Goal: Information Seeking & Learning: Learn about a topic

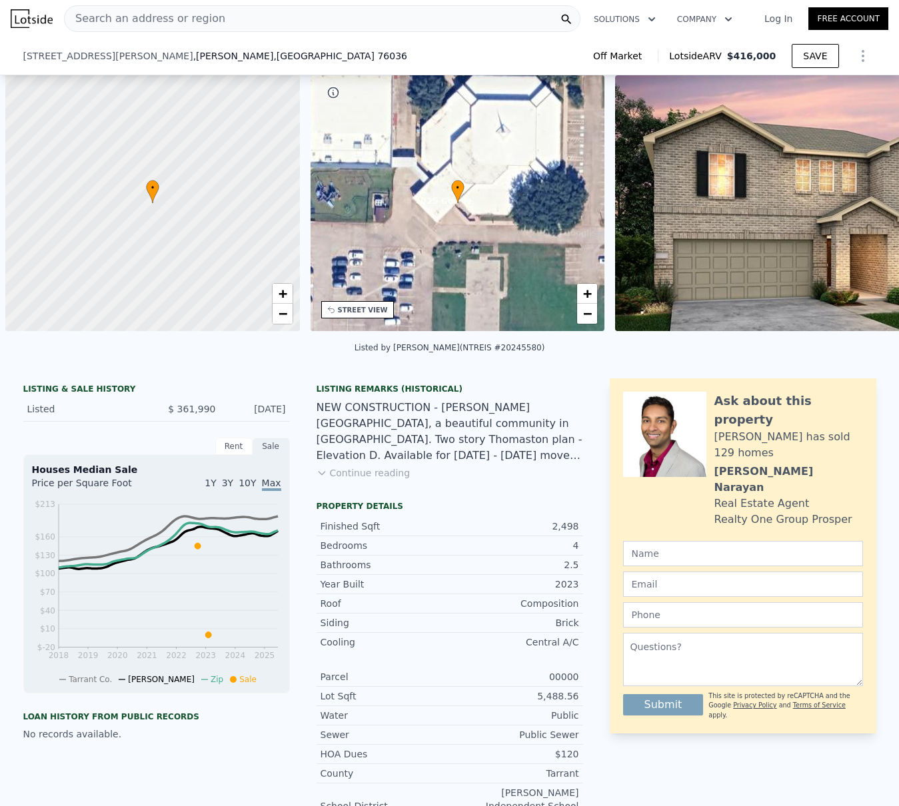
scroll to position [0, 5]
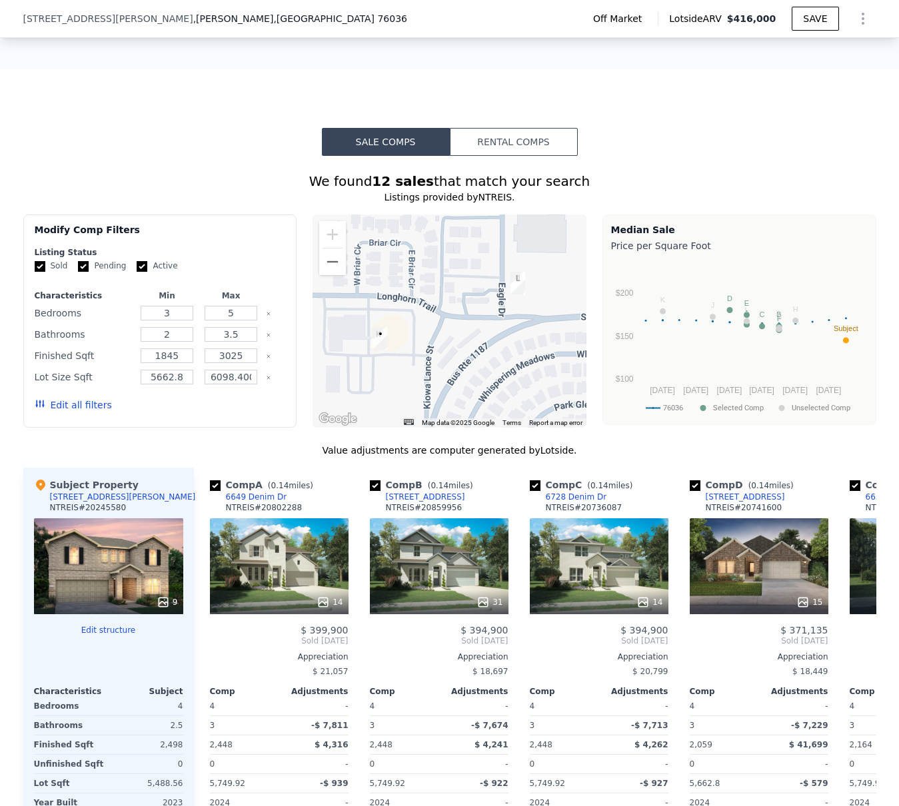
type input "3"
type input "1791"
type input "2448"
type input "6276.996"
type input "$ 418,000"
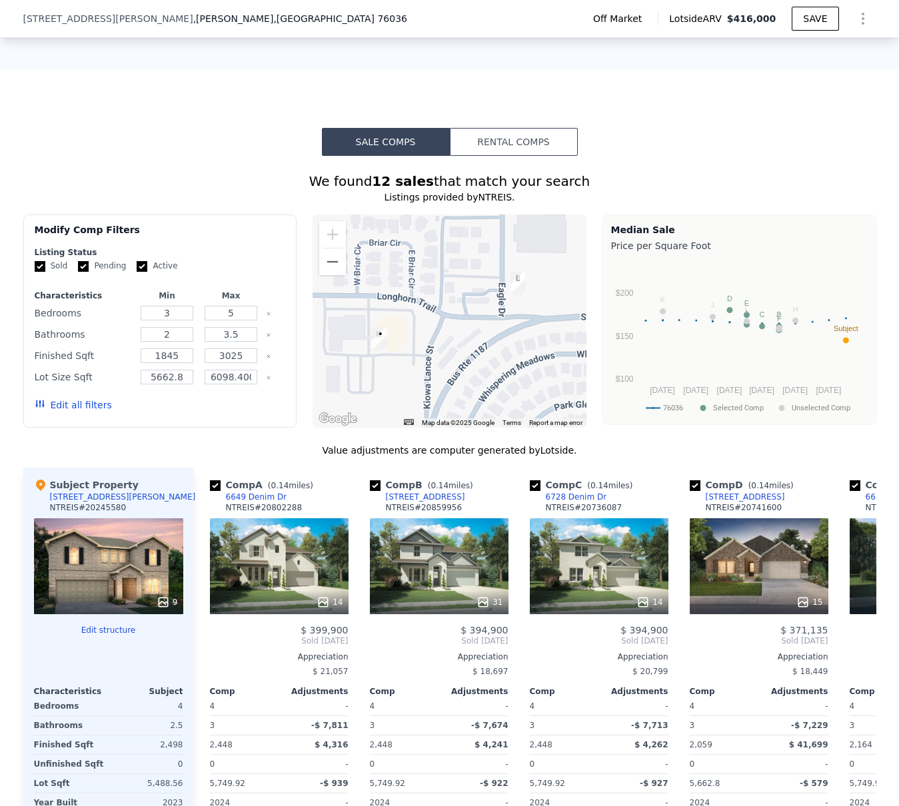
type input "$ 10,827"
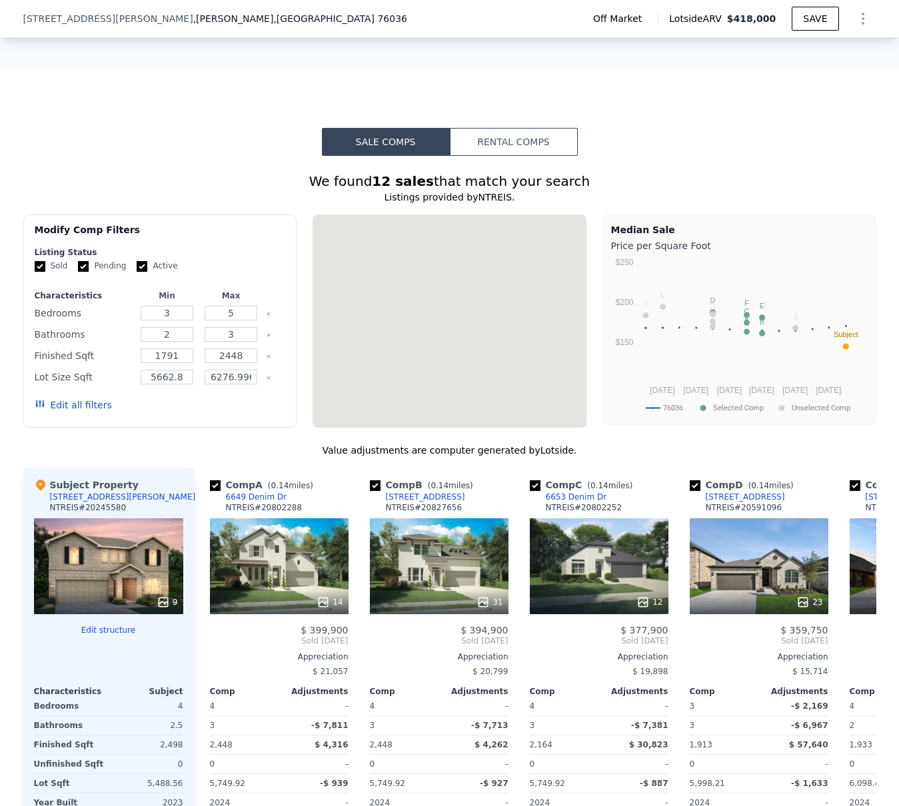
scroll to position [0, 0]
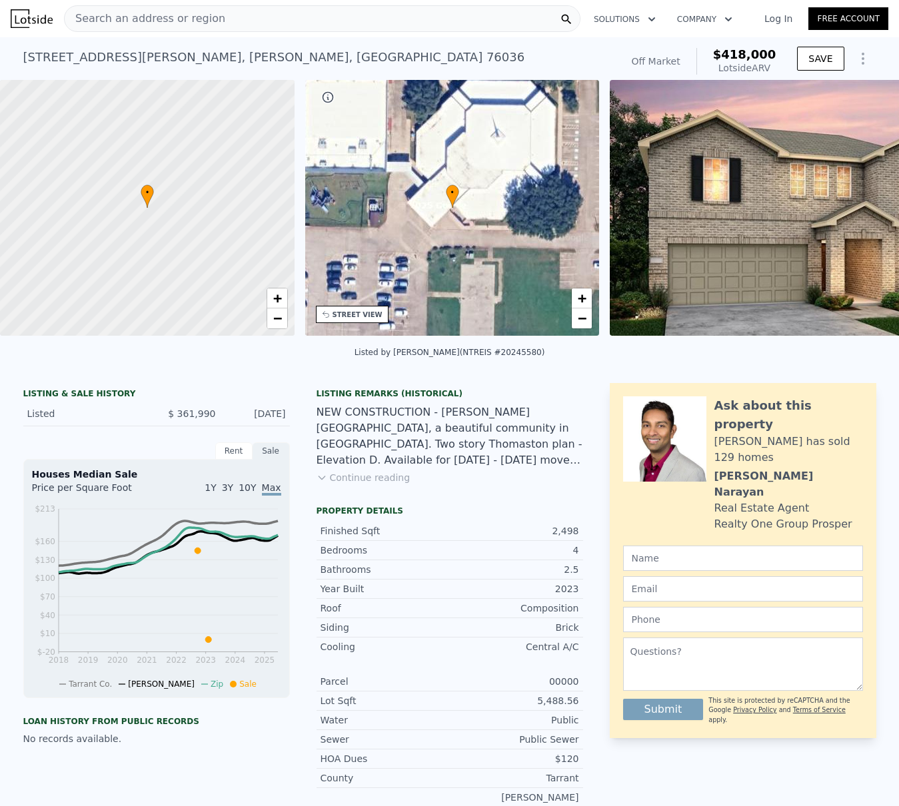
click at [112, 20] on span "Search an address or region" at bounding box center [145, 19] width 161 height 16
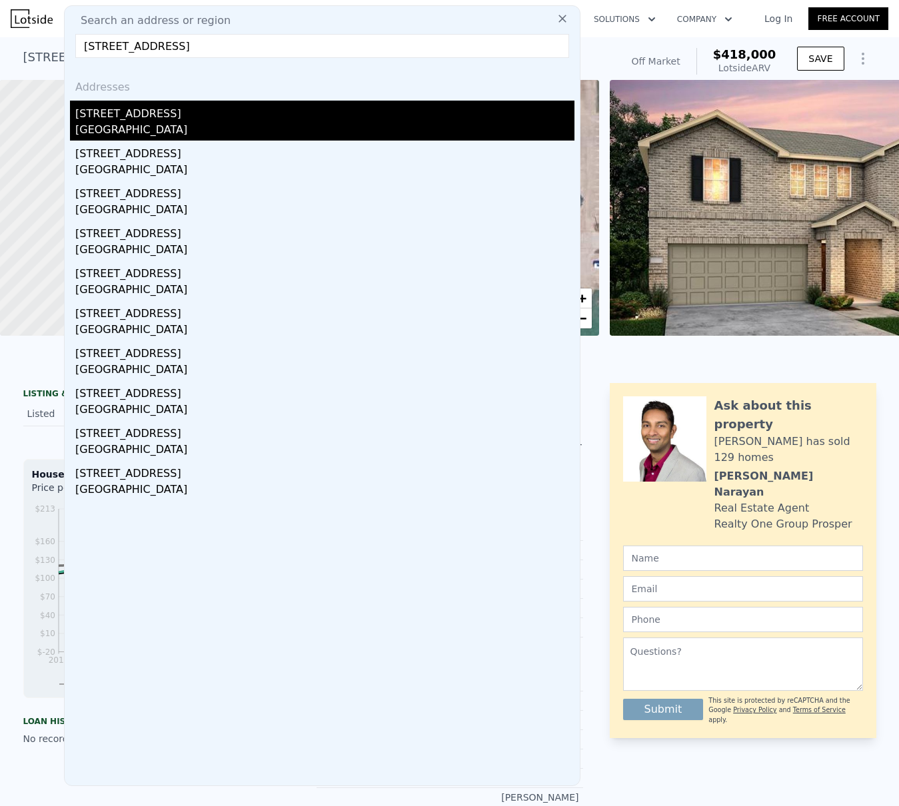
type input "[STREET_ADDRESS]"
click at [133, 118] on div "[STREET_ADDRESS]" at bounding box center [324, 111] width 499 height 21
type input "4"
type input "3.5"
type input "1929"
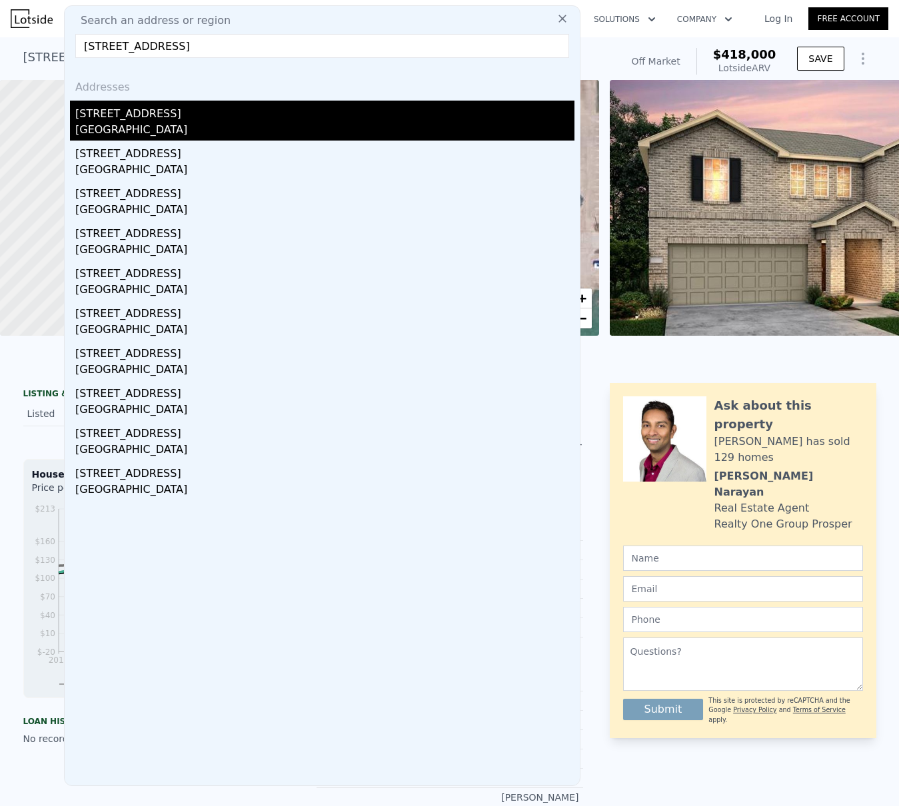
type input "2589"
type input "8363.52"
type input "10759.32"
type input "$ 614,000"
type input "5"
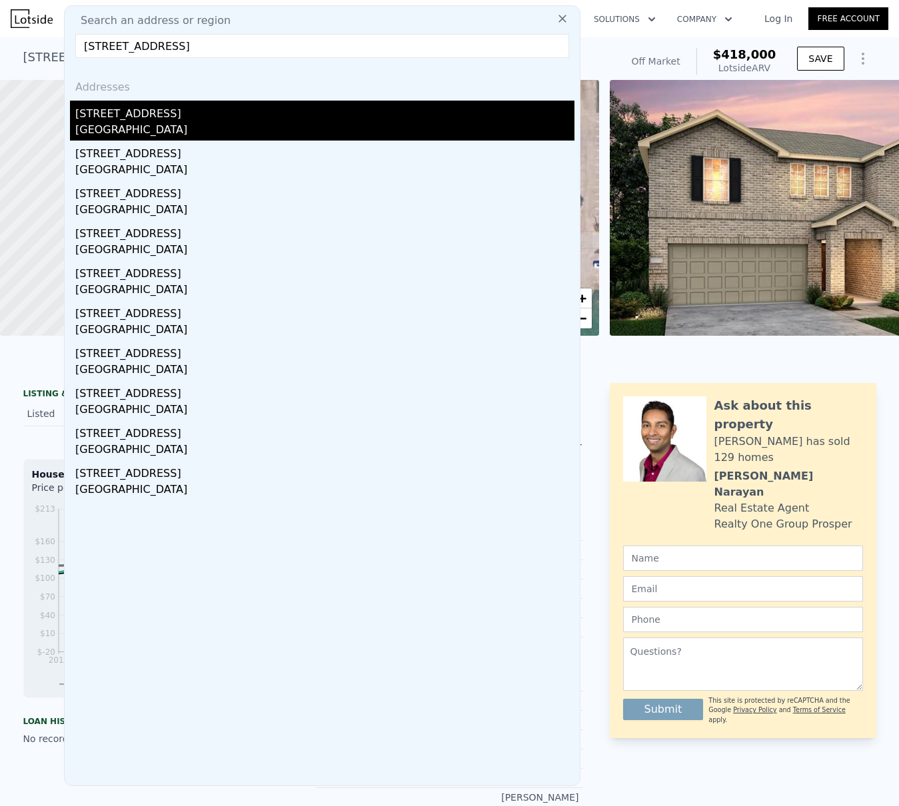
type input "$ 120,533"
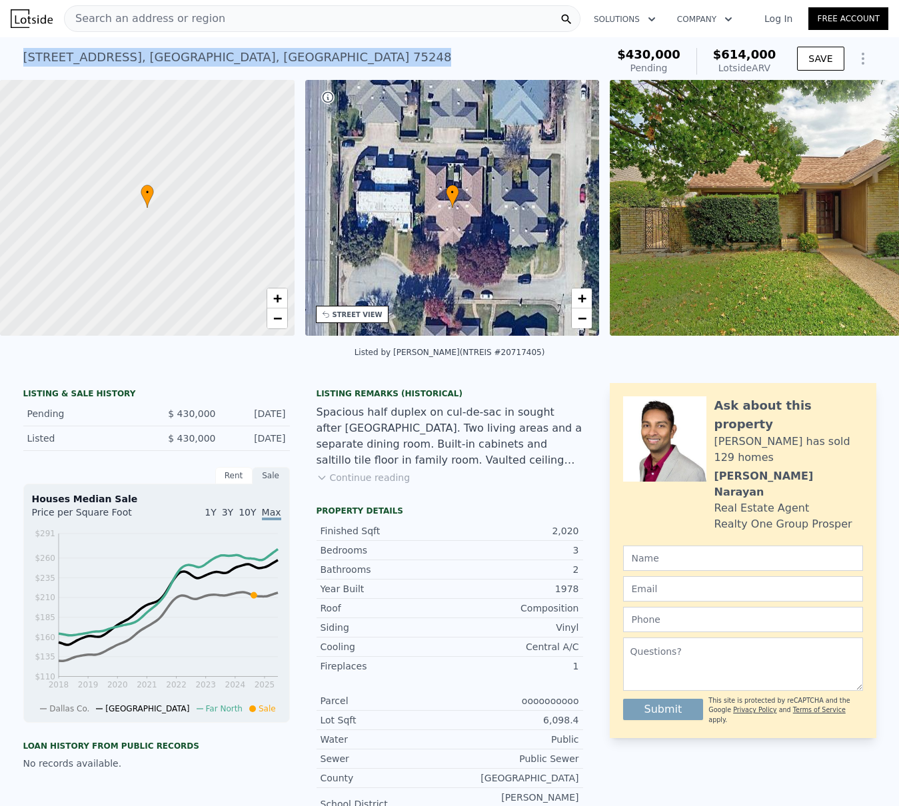
drag, startPoint x: 250, startPoint y: 61, endPoint x: 15, endPoint y: 59, distance: 234.5
click at [14, 59] on div "[STREET_ADDRESS] Pending (~ARV $614k ) $430,000 Pending $614,000 Lotside ARV SA…" at bounding box center [449, 58] width 899 height 43
copy div "[STREET_ADDRESS]"
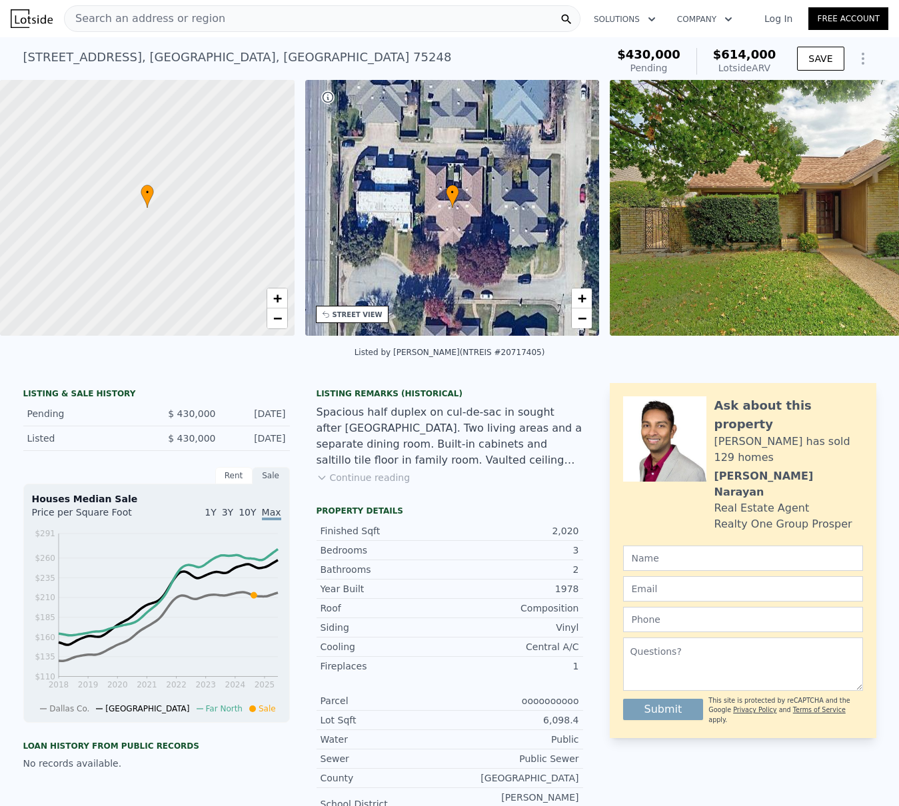
click at [142, 23] on span "Search an address or region" at bounding box center [145, 19] width 161 height 16
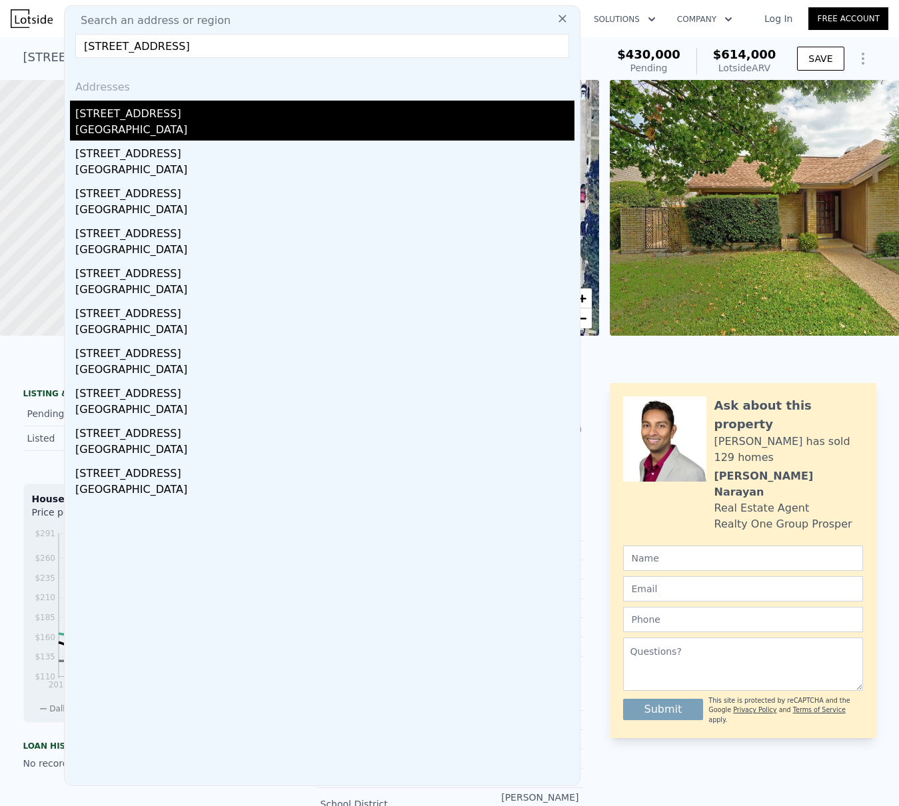
type input "[STREET_ADDRESS]"
click at [126, 112] on div "[STREET_ADDRESS]" at bounding box center [324, 111] width 499 height 21
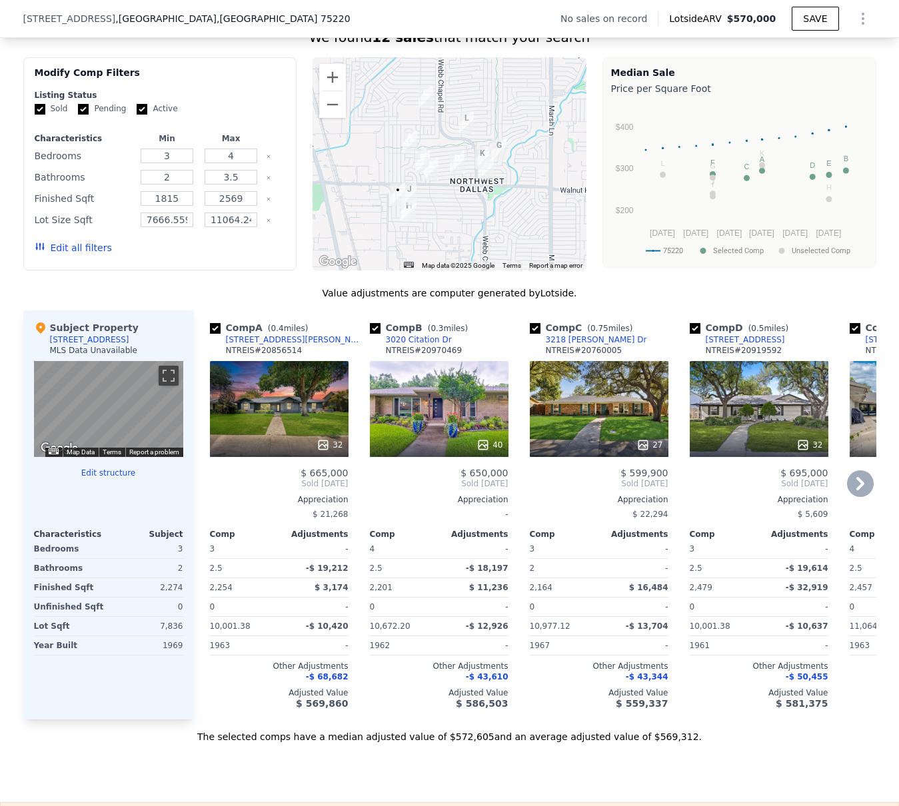
scroll to position [1020, 0]
click at [330, 85] on button "Zoom in" at bounding box center [332, 78] width 27 height 27
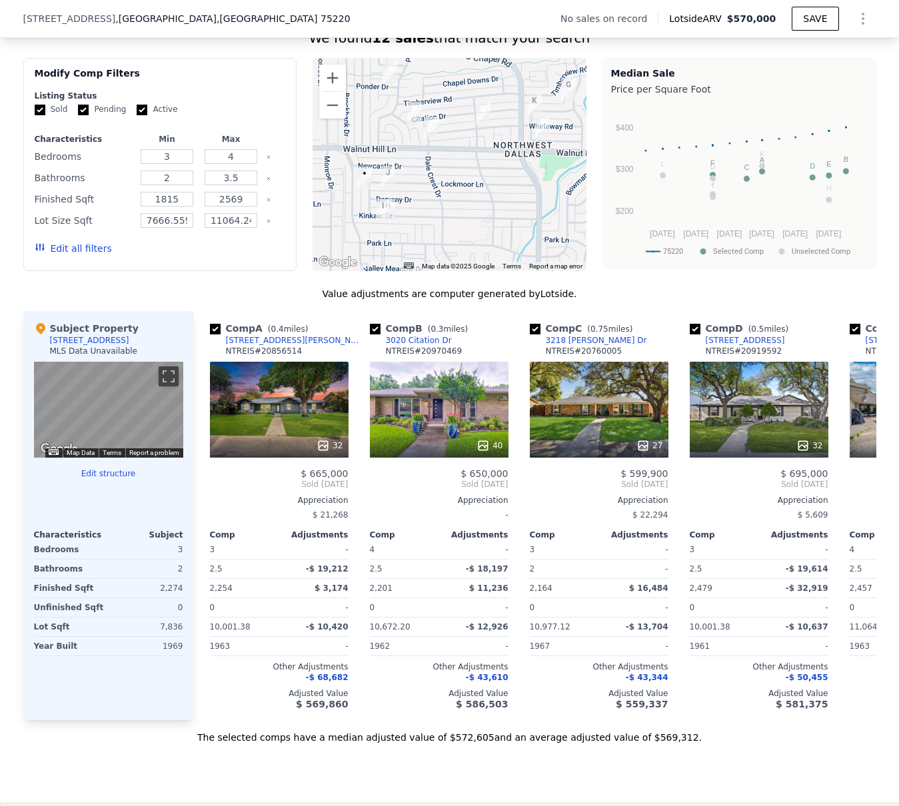
drag, startPoint x: 432, startPoint y: 239, endPoint x: 450, endPoint y: 181, distance: 61.3
click at [450, 181] on div at bounding box center [449, 164] width 274 height 213
click at [322, 88] on button "Zoom in" at bounding box center [332, 78] width 27 height 27
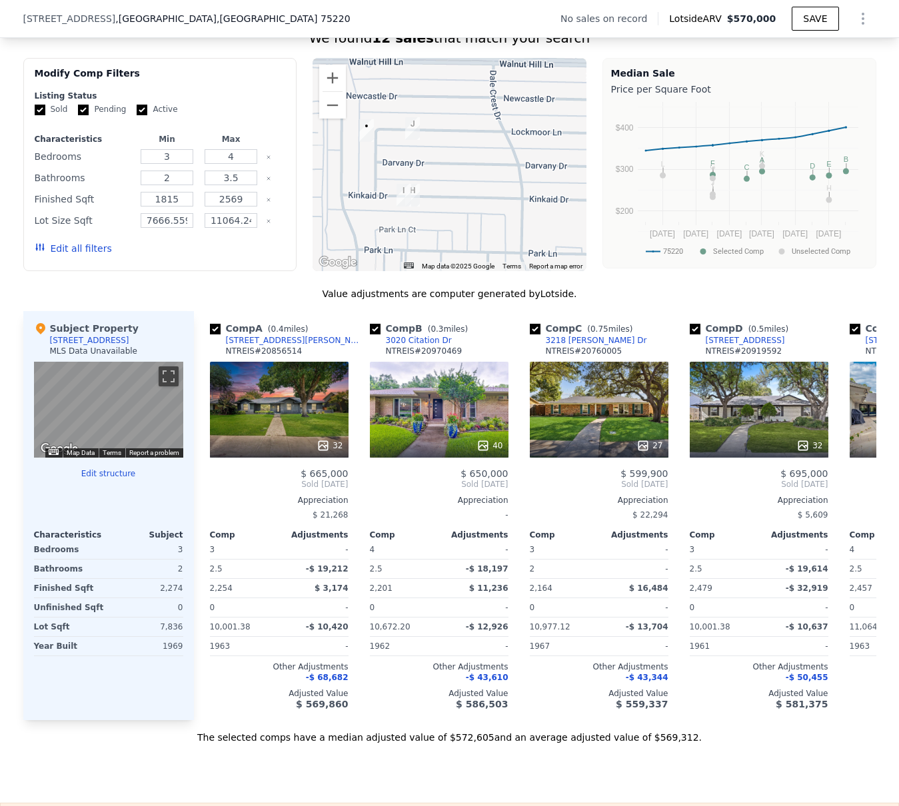
drag, startPoint x: 432, startPoint y: 213, endPoint x: 518, endPoint y: 140, distance: 112.5
click at [518, 140] on div at bounding box center [449, 164] width 274 height 213
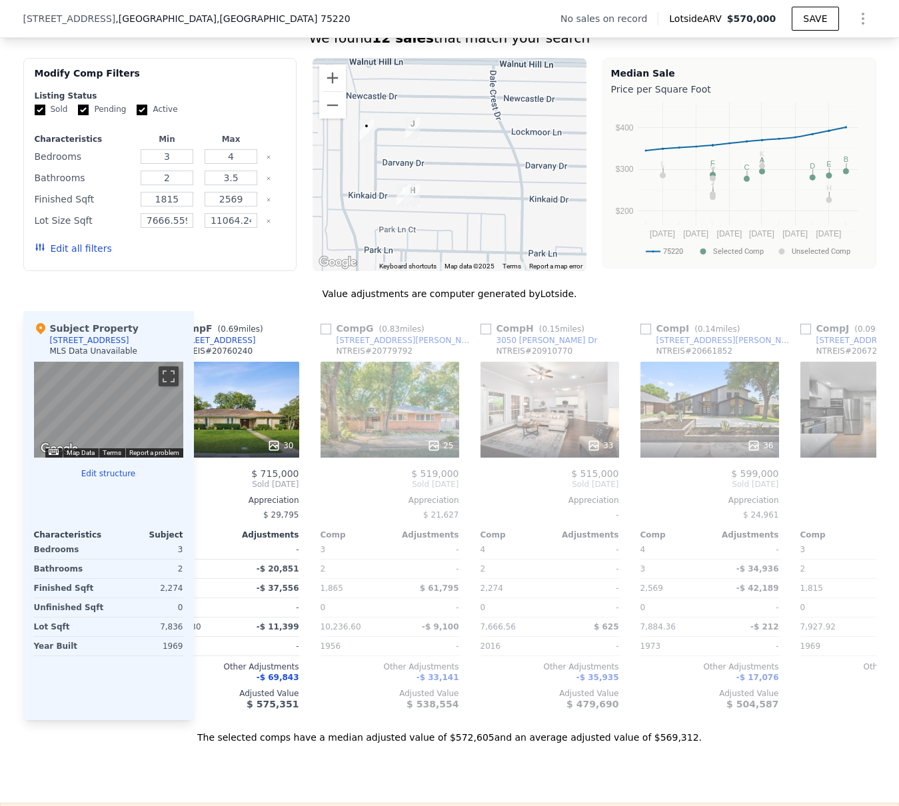
scroll to position [0, 852]
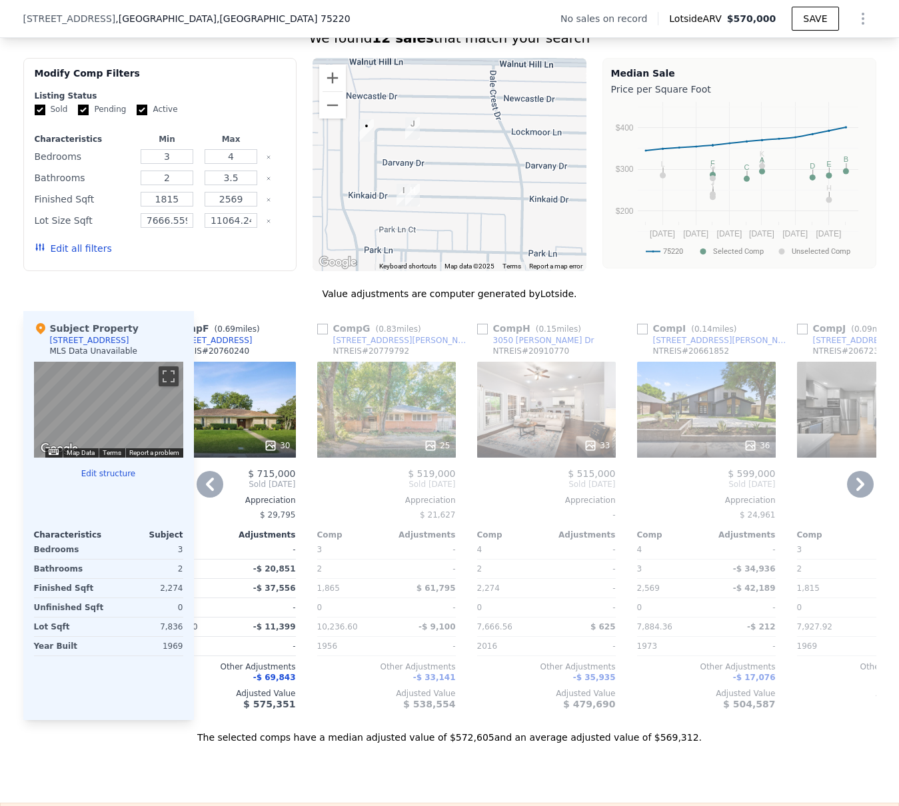
click at [542, 438] on div "33" at bounding box center [546, 410] width 139 height 96
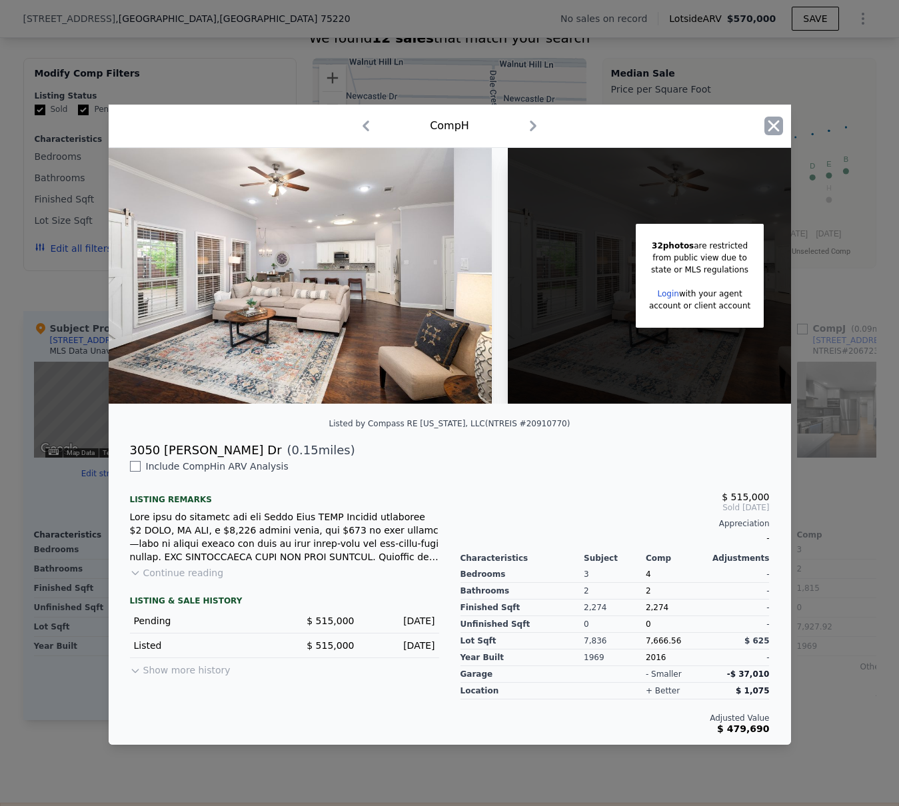
click at [775, 125] on icon "button" at bounding box center [773, 126] width 19 height 19
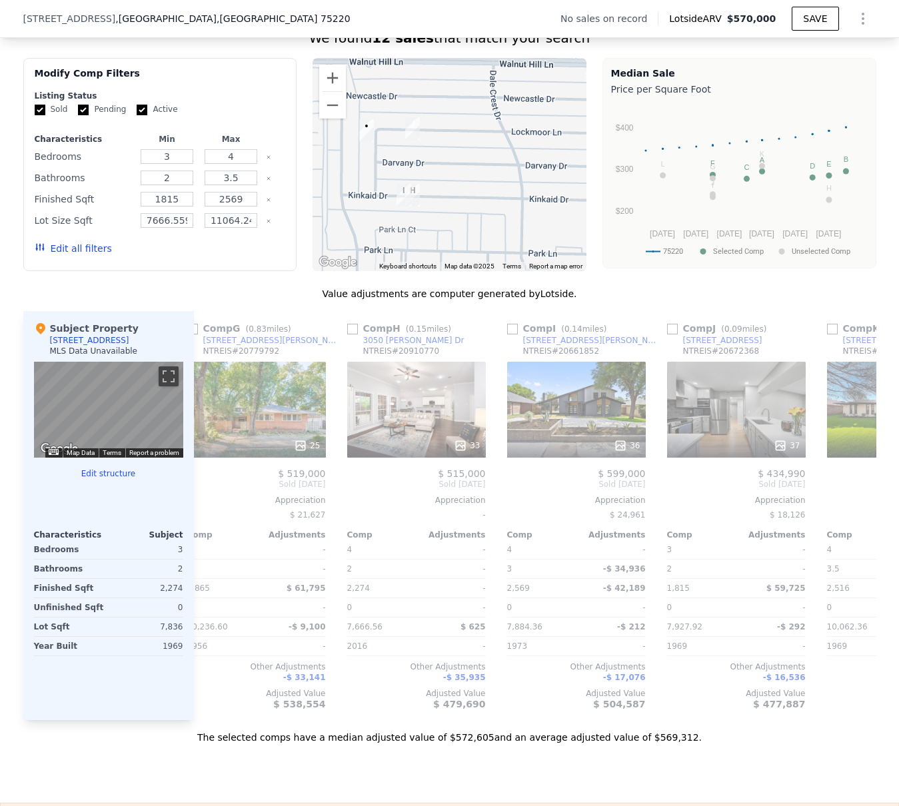
scroll to position [0, 1004]
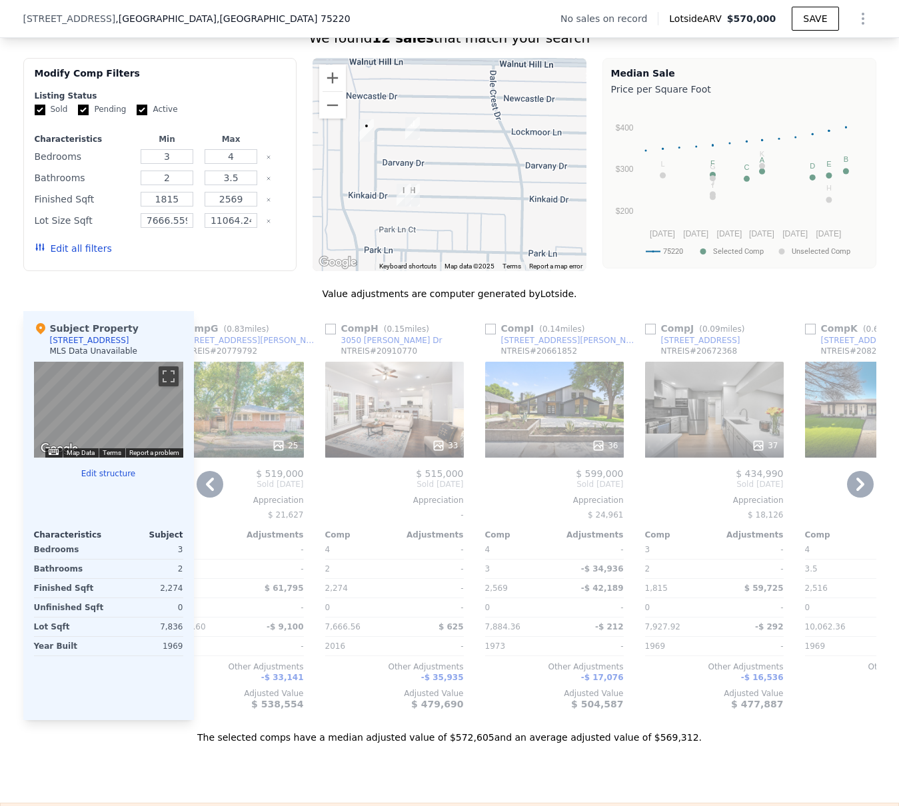
click at [704, 444] on div at bounding box center [714, 446] width 139 height 24
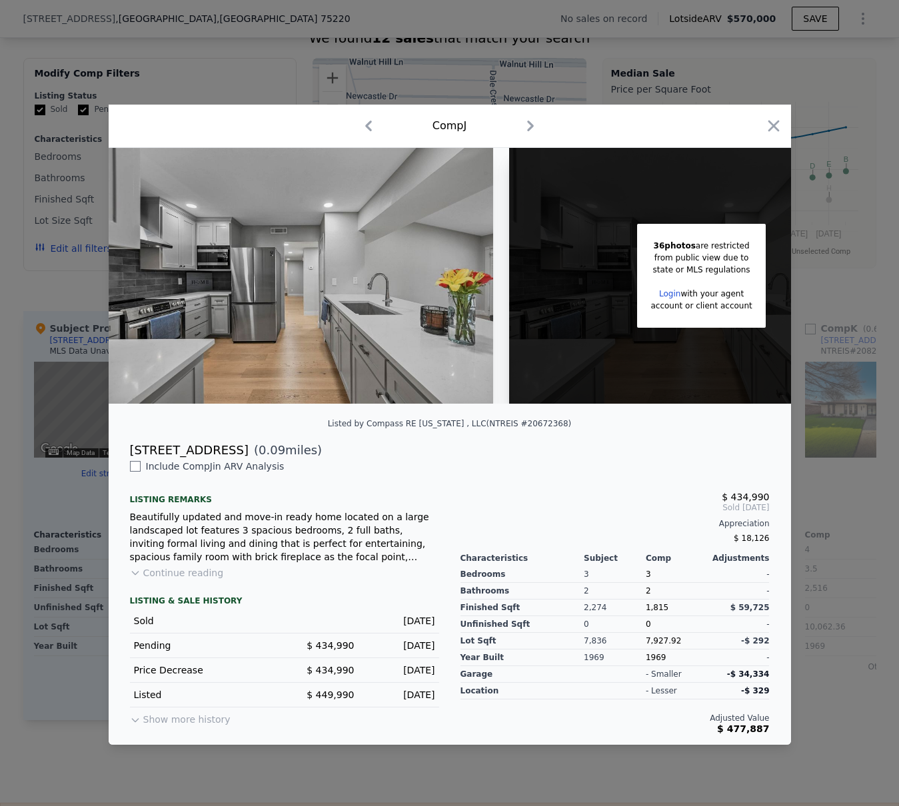
click at [248, 458] on span "( 0.09 miles)" at bounding box center [284, 450] width 73 height 19
drag, startPoint x: 231, startPoint y: 454, endPoint x: 125, endPoint y: 452, distance: 106.6
click at [125, 452] on div "[STREET_ADDRESS] ( 0.09 miles)" at bounding box center [449, 450] width 661 height 19
copy div "[STREET_ADDRESS]"
click at [777, 120] on icon "button" at bounding box center [773, 126] width 19 height 19
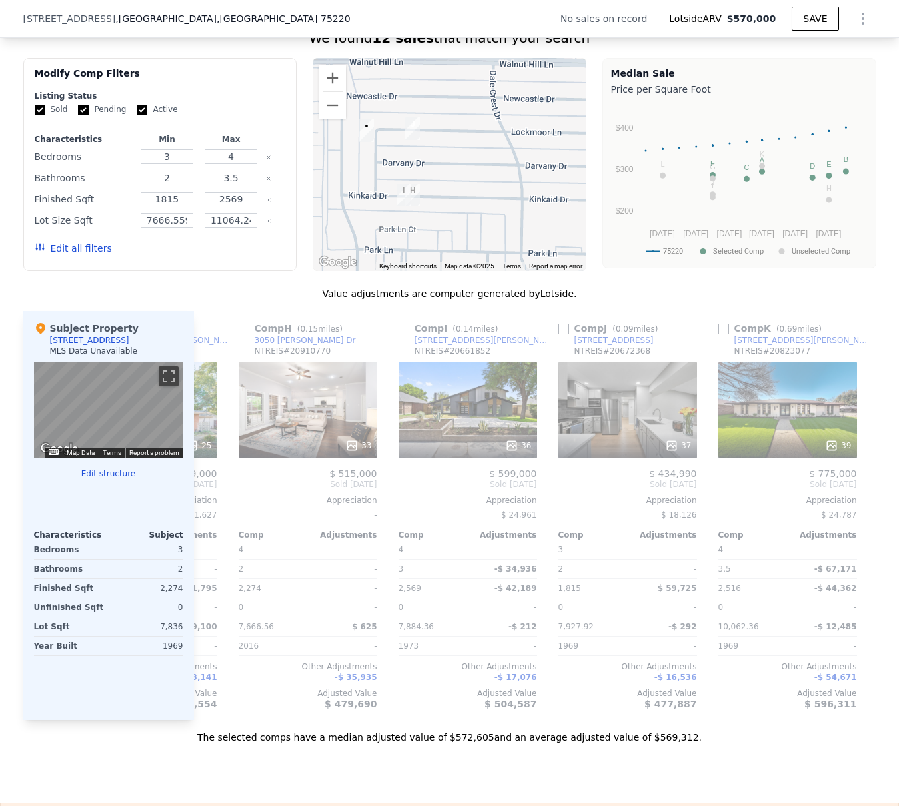
scroll to position [0, 1091]
click at [327, 111] on button "Zoom out" at bounding box center [332, 105] width 27 height 27
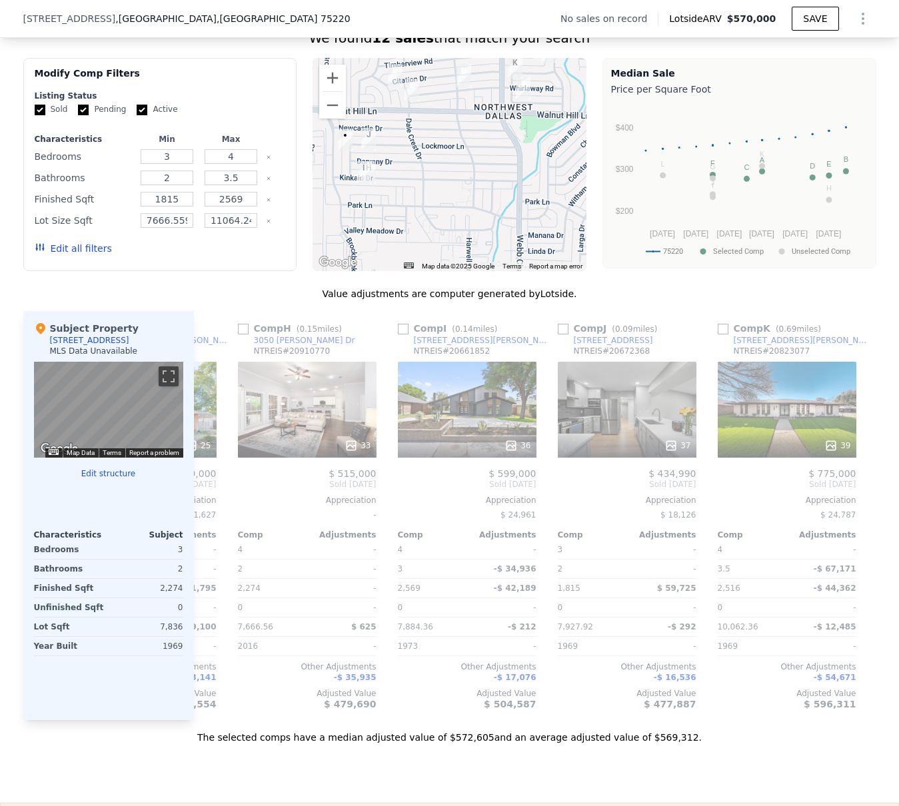
drag, startPoint x: 508, startPoint y: 216, endPoint x: 444, endPoint y: 213, distance: 64.0
click at [444, 213] on div at bounding box center [449, 164] width 274 height 213
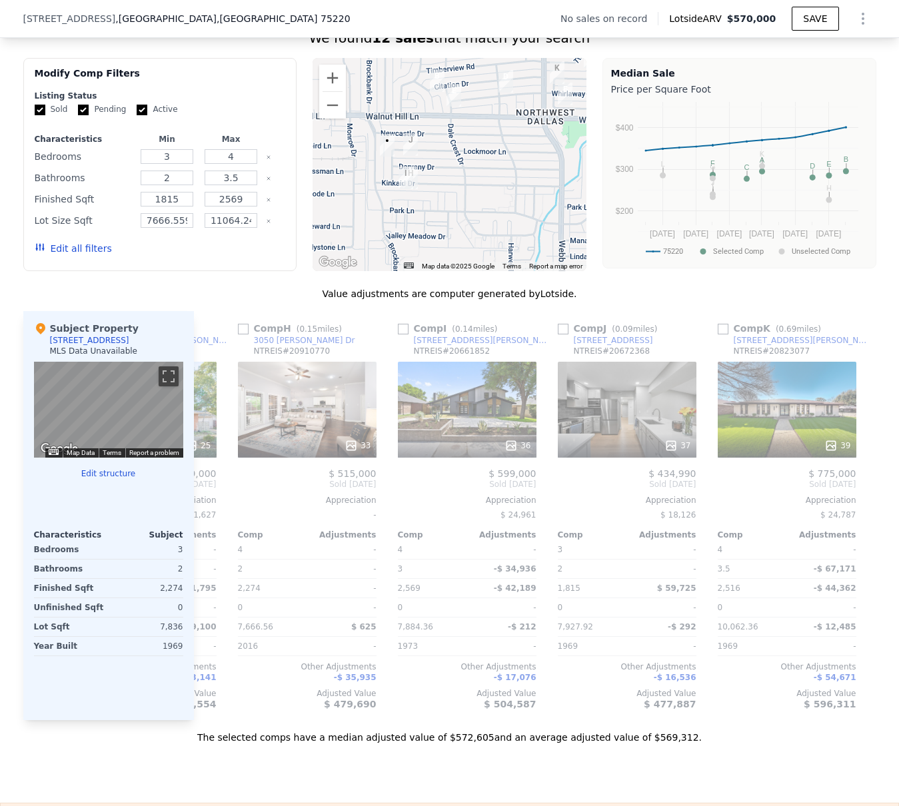
drag, startPoint x: 446, startPoint y: 213, endPoint x: 491, endPoint y: 219, distance: 45.0
click at [491, 219] on div at bounding box center [449, 164] width 274 height 213
click at [592, 424] on div "37" at bounding box center [627, 410] width 139 height 96
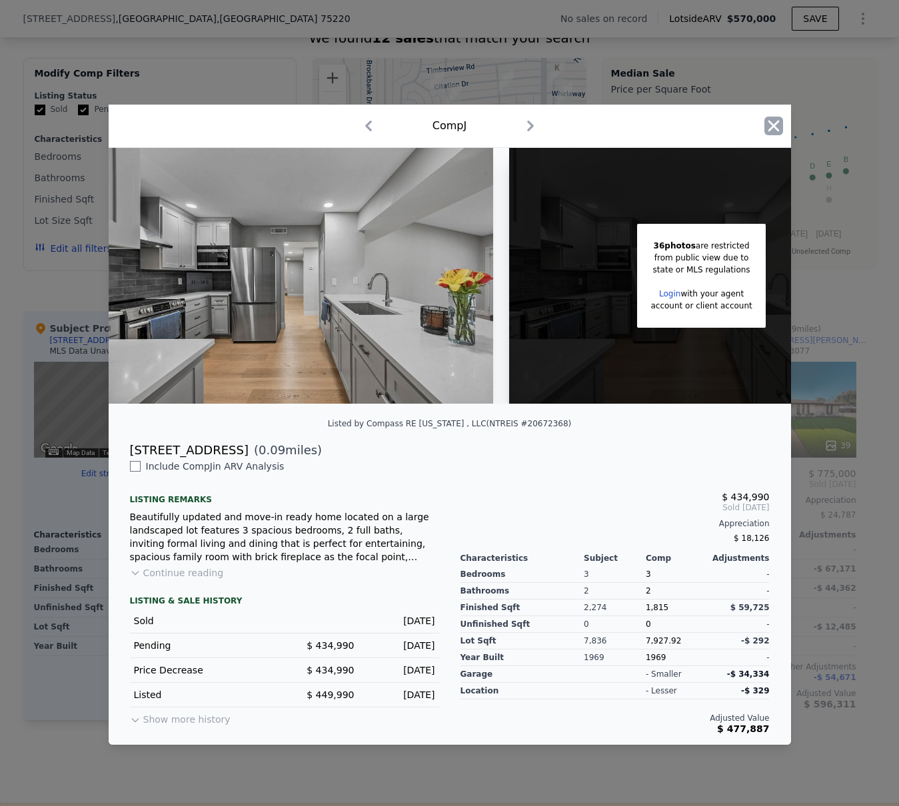
click at [766, 120] on icon "button" at bounding box center [773, 126] width 19 height 19
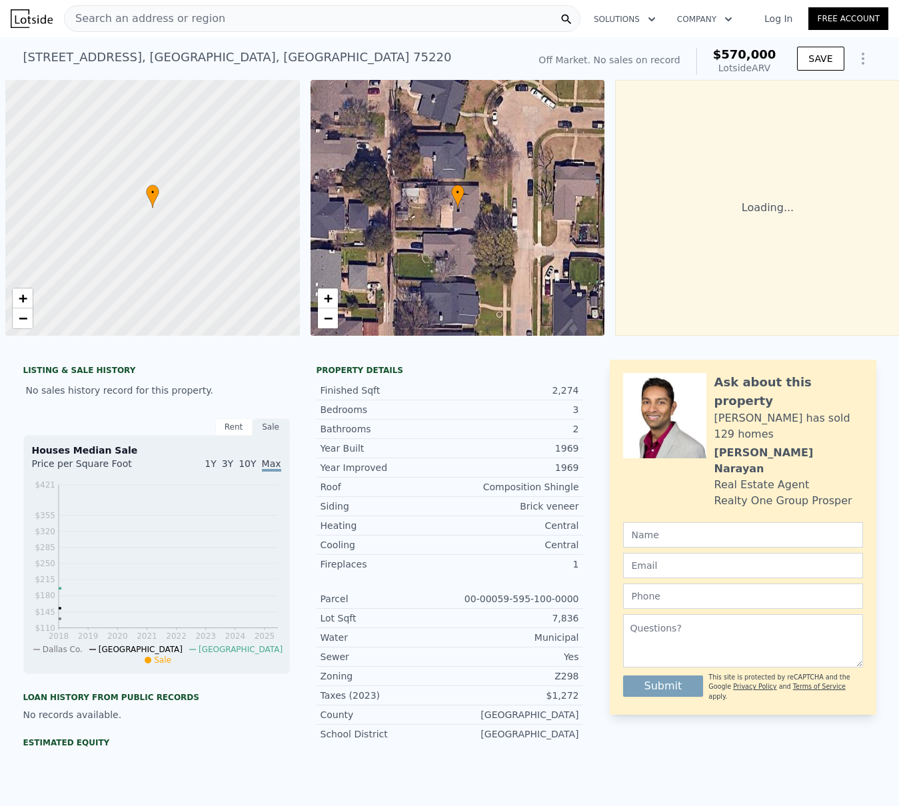
scroll to position [0, 5]
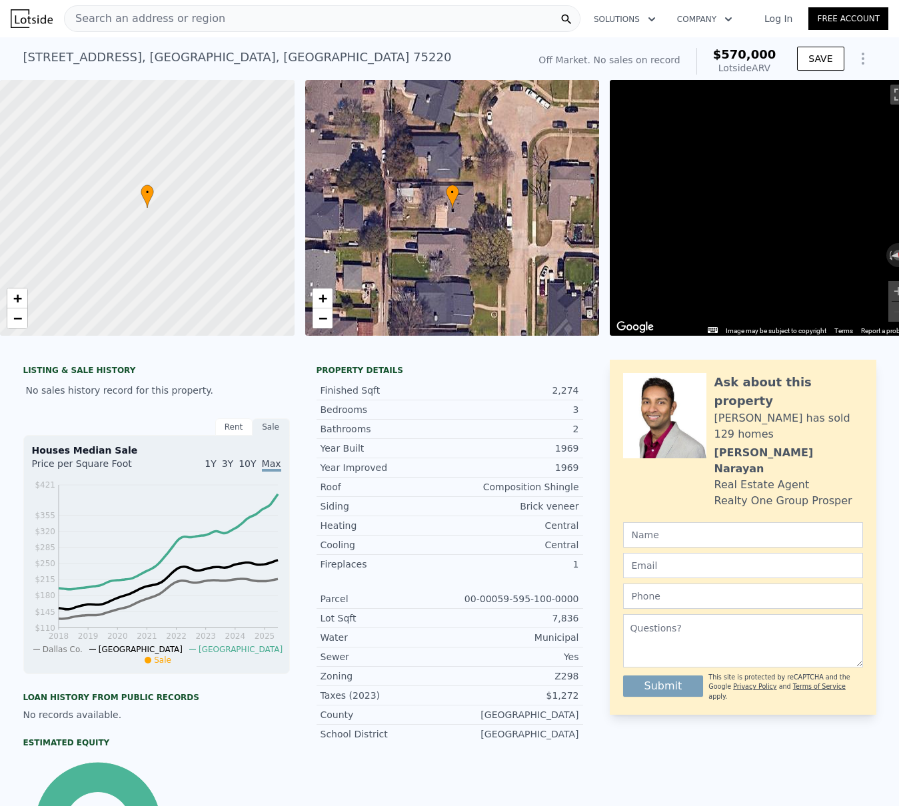
click at [100, 22] on span "Search an address or region" at bounding box center [145, 19] width 161 height 16
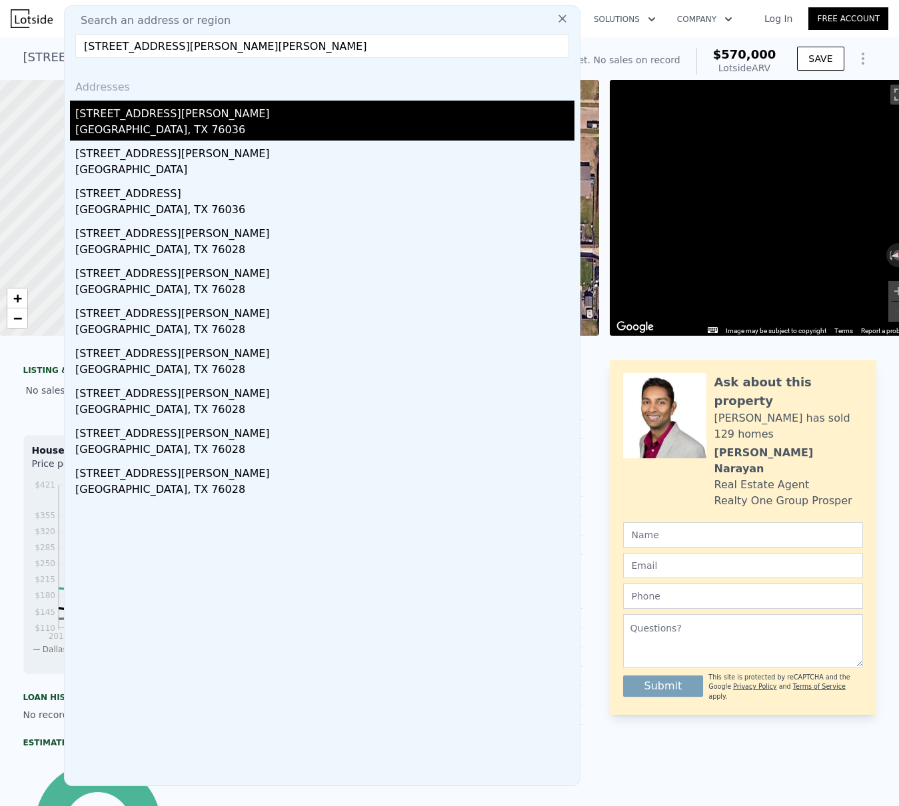
type input "[STREET_ADDRESS][PERSON_NAME][PERSON_NAME]"
click at [106, 115] on div "[STREET_ADDRESS][PERSON_NAME]" at bounding box center [324, 111] width 499 height 21
type input "5"
type input "3"
type input "1791"
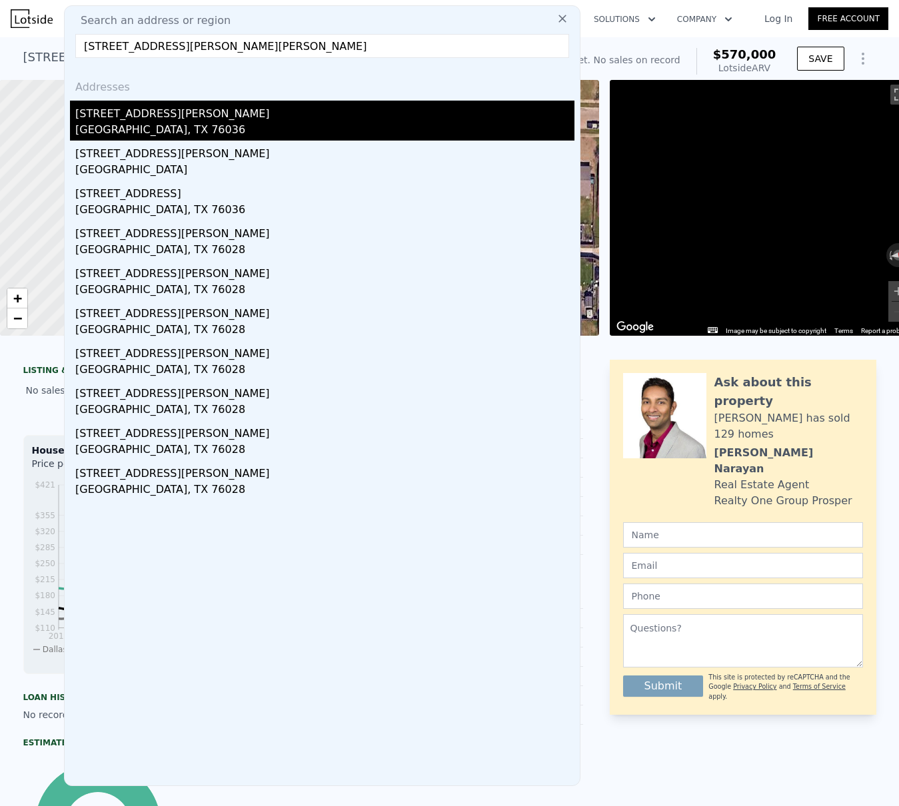
type input "2448"
type input "5662.8"
type input "6276.996"
type input "$ 418,000"
type input "4"
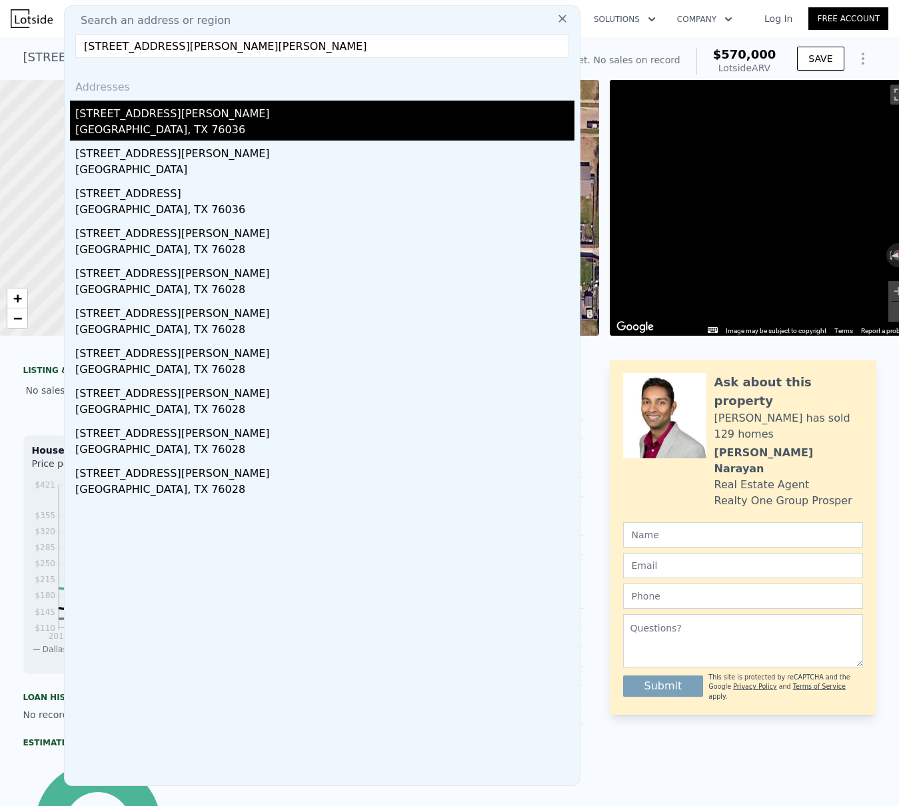
type input "$ 10,827"
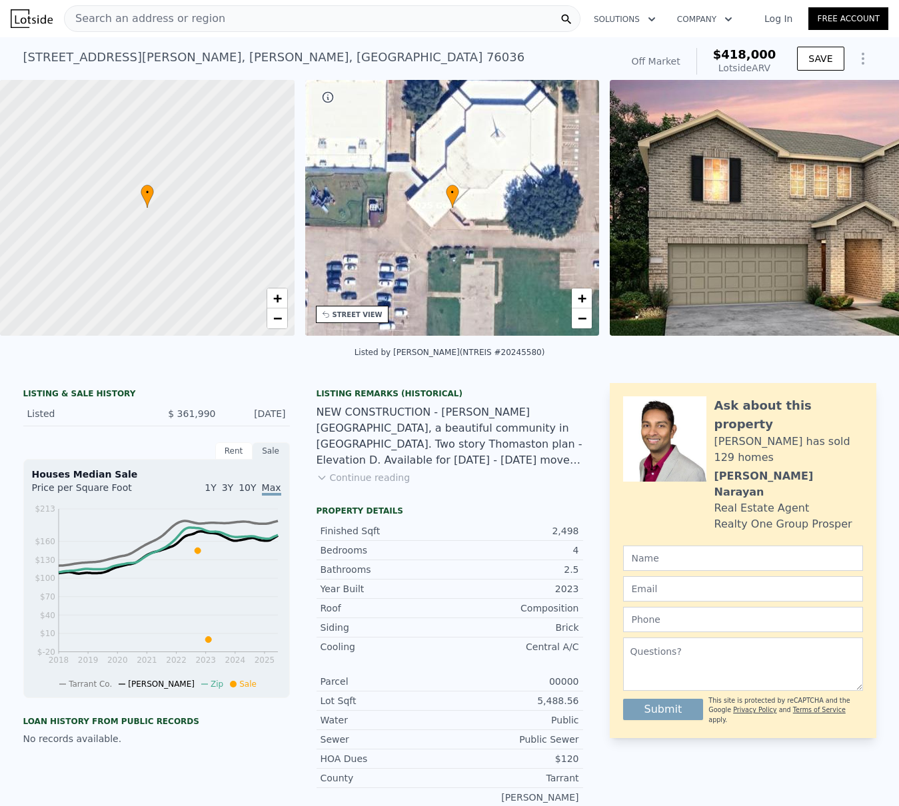
click at [133, 13] on span "Search an address or region" at bounding box center [145, 19] width 161 height 16
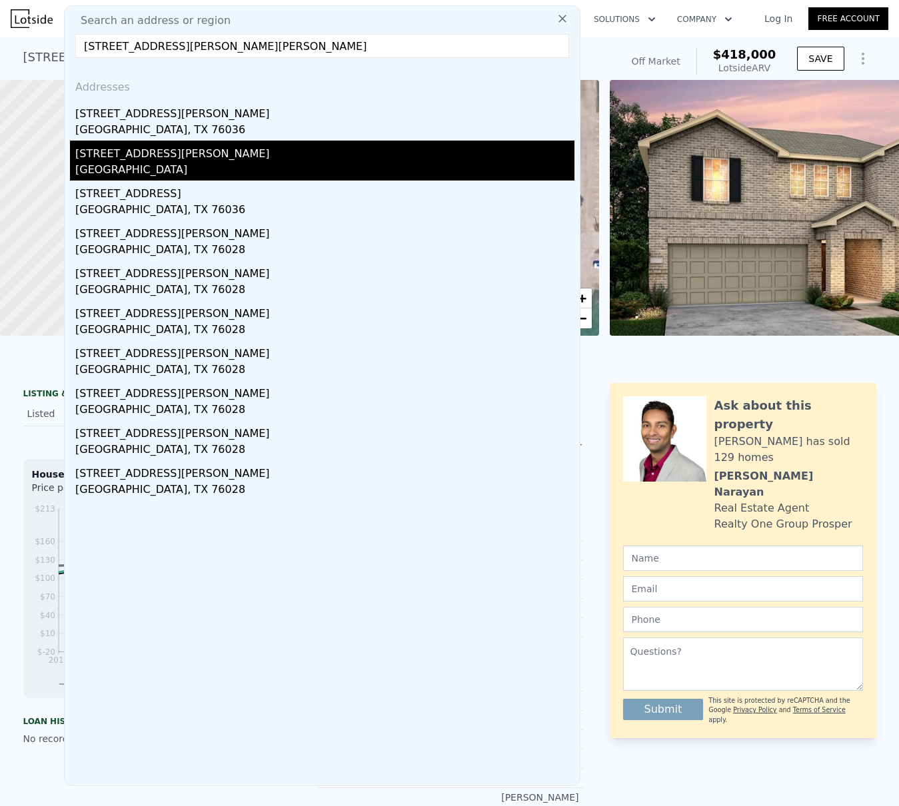
type input "[STREET_ADDRESS][PERSON_NAME][PERSON_NAME]"
click at [111, 157] on div "[STREET_ADDRESS][PERSON_NAME]" at bounding box center [324, 151] width 499 height 21
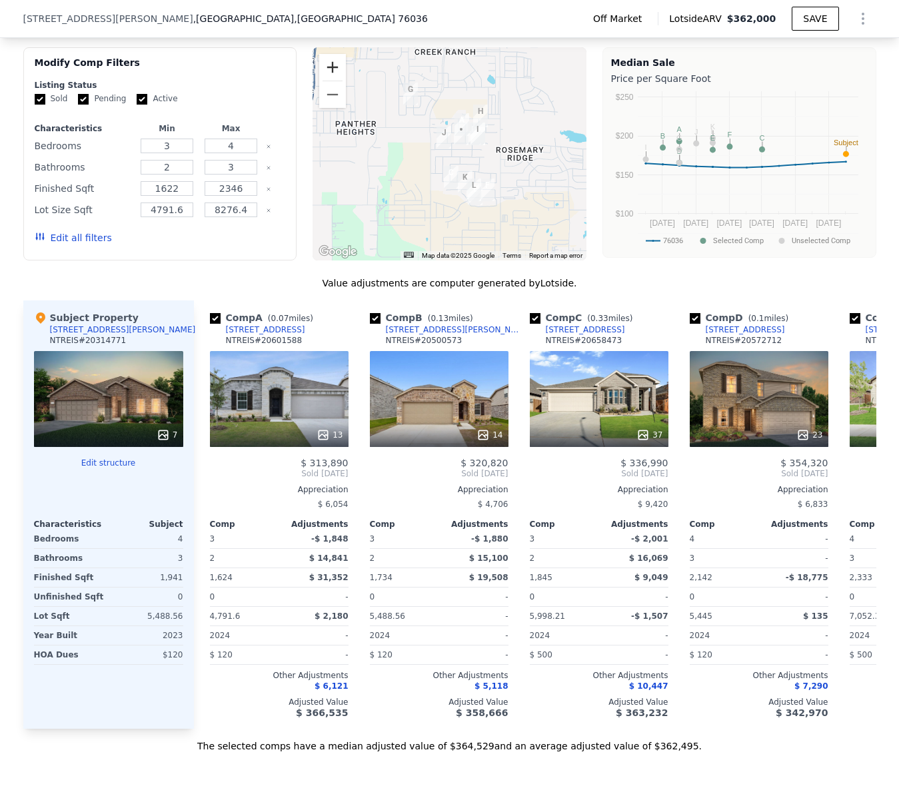
click at [327, 76] on button "Zoom in" at bounding box center [332, 67] width 27 height 27
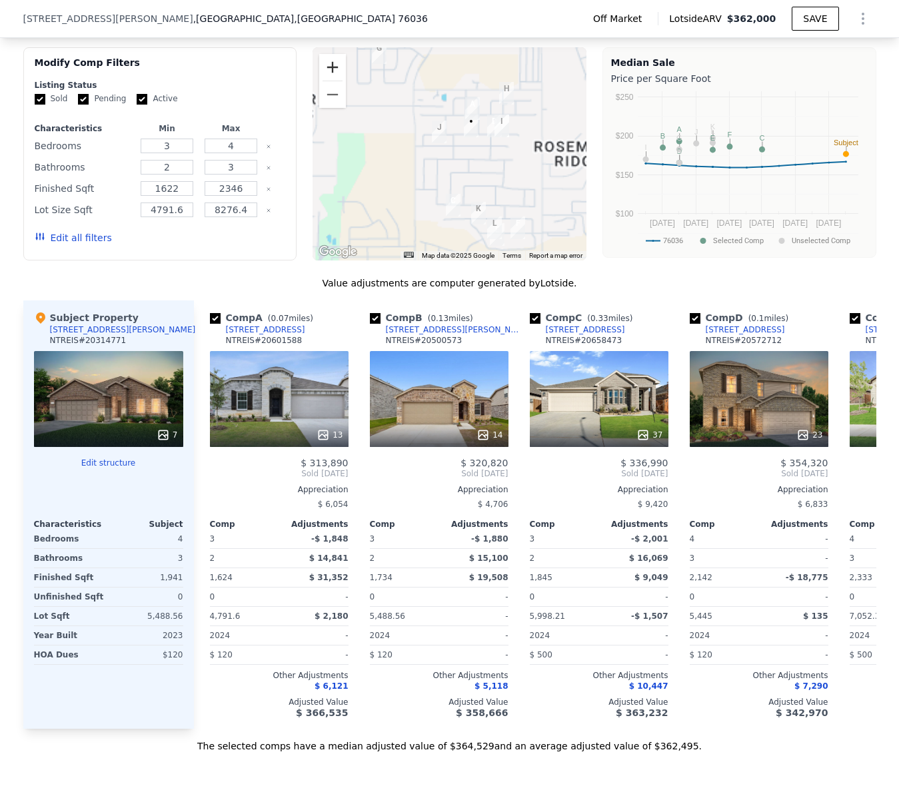
click at [324, 75] on button "Zoom in" at bounding box center [332, 67] width 27 height 27
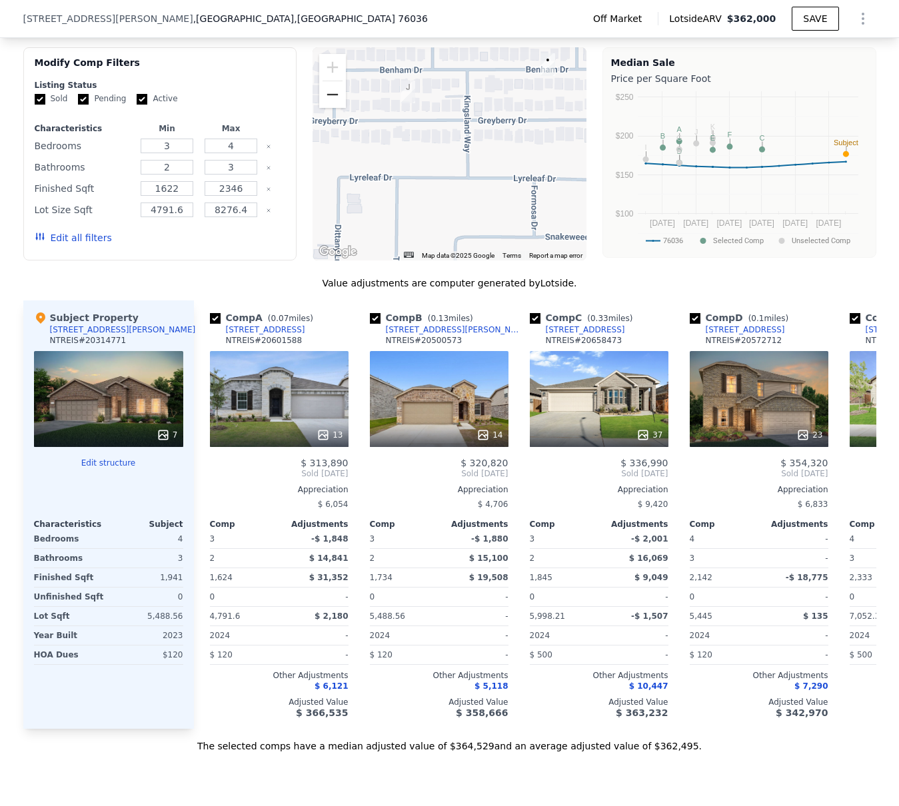
click at [320, 105] on button "Zoom out" at bounding box center [332, 94] width 27 height 27
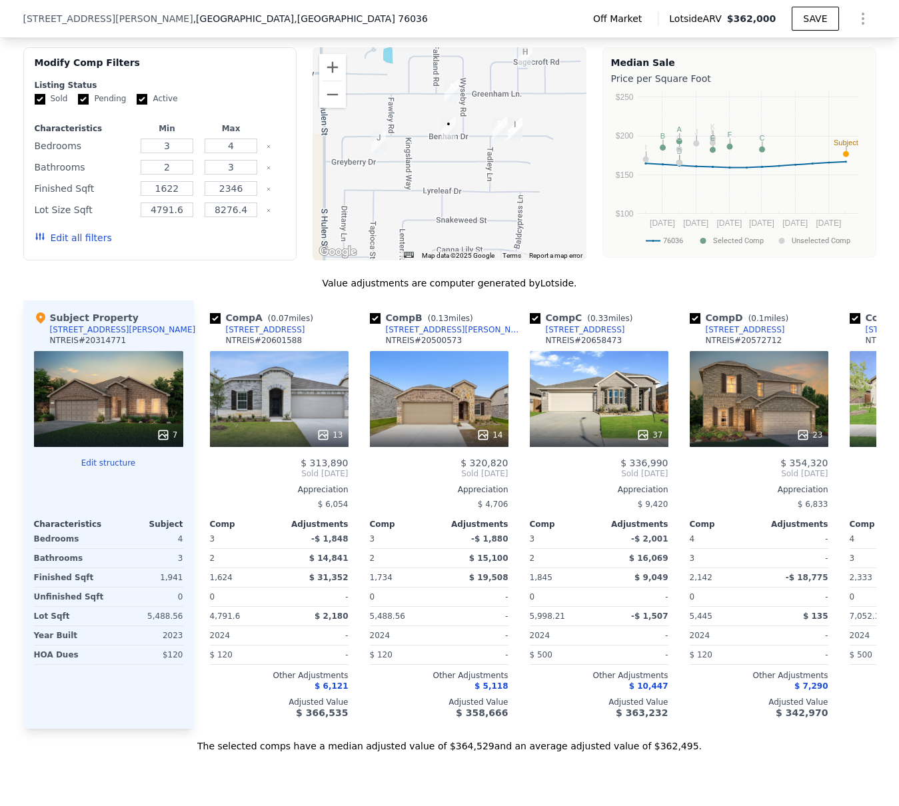
drag, startPoint x: 458, startPoint y: 161, endPoint x: 406, endPoint y: 185, distance: 57.5
click at [406, 185] on div at bounding box center [449, 153] width 274 height 213
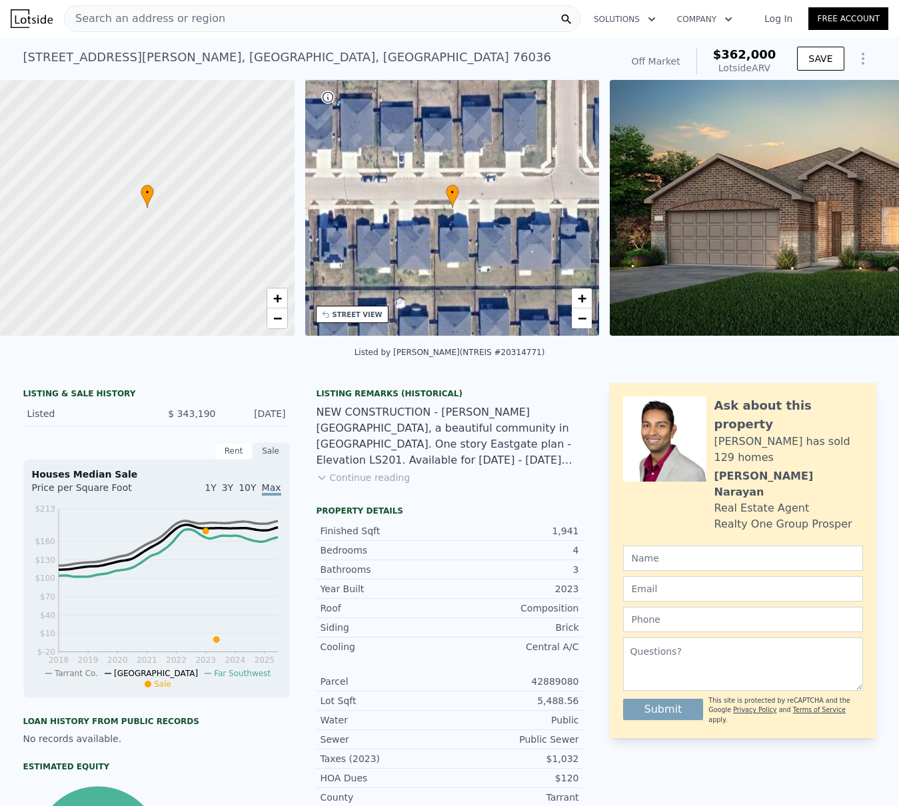
click at [112, 18] on span "Search an address or region" at bounding box center [145, 19] width 161 height 16
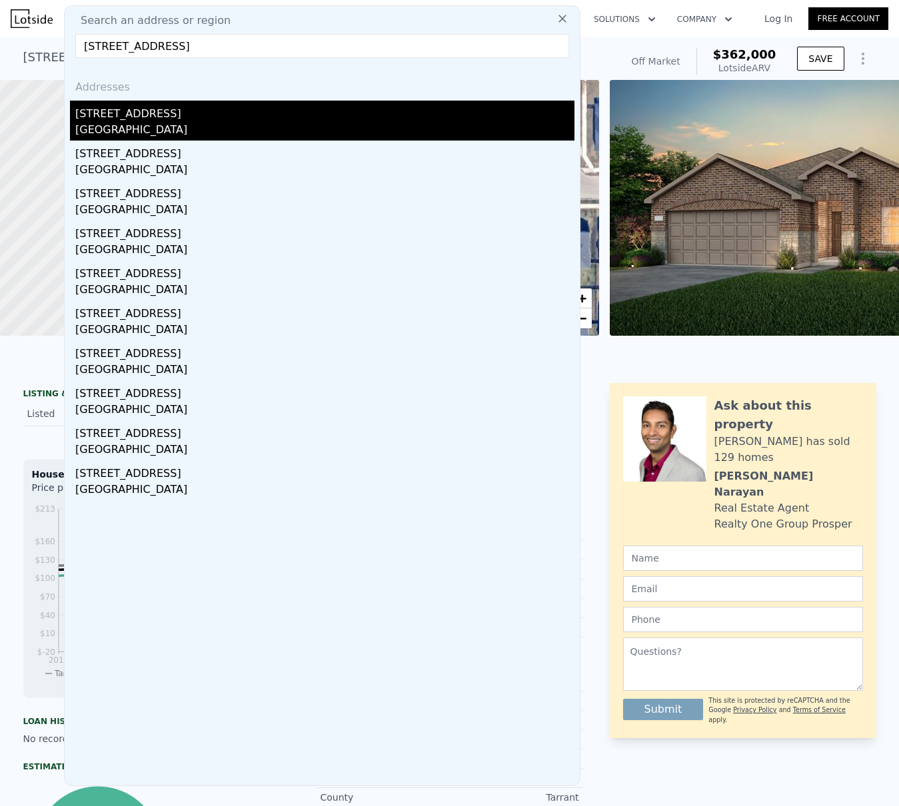
type input "[STREET_ADDRESS]"
click at [105, 121] on div "[STREET_ADDRESS]" at bounding box center [324, 111] width 499 height 21
type input "3.5"
type input "1815"
type input "2569"
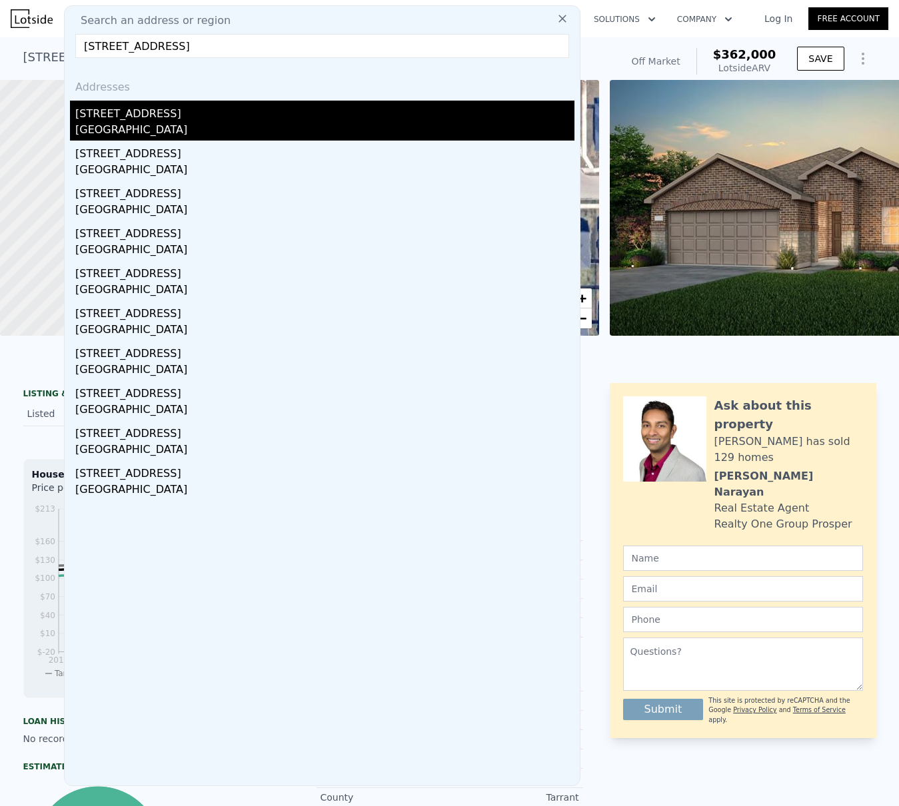
type input "7666.5599999999995"
type input "11064.24"
type input "$ 570,000"
type input "5"
type input "$ 30,003"
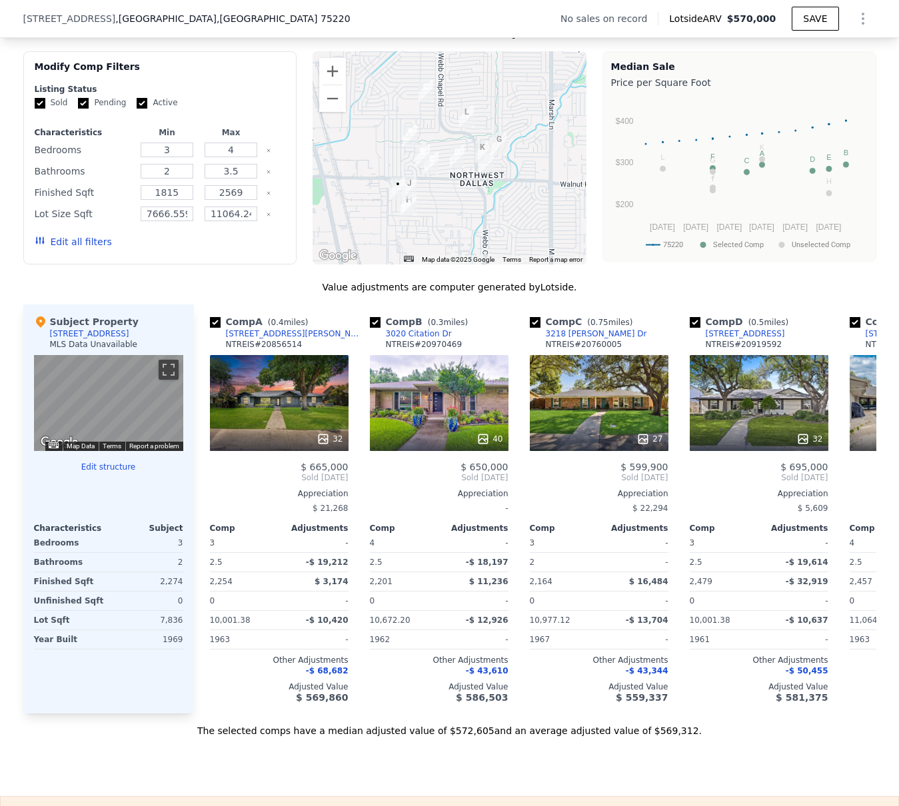
scroll to position [1018, 0]
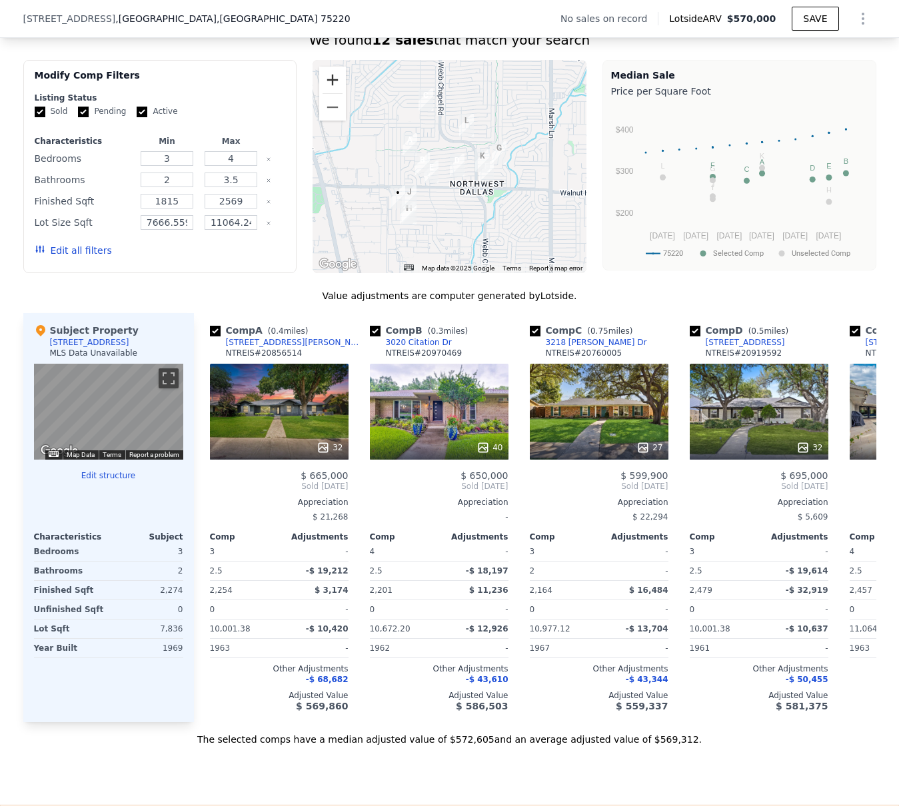
click at [323, 93] on button "Zoom in" at bounding box center [332, 80] width 27 height 27
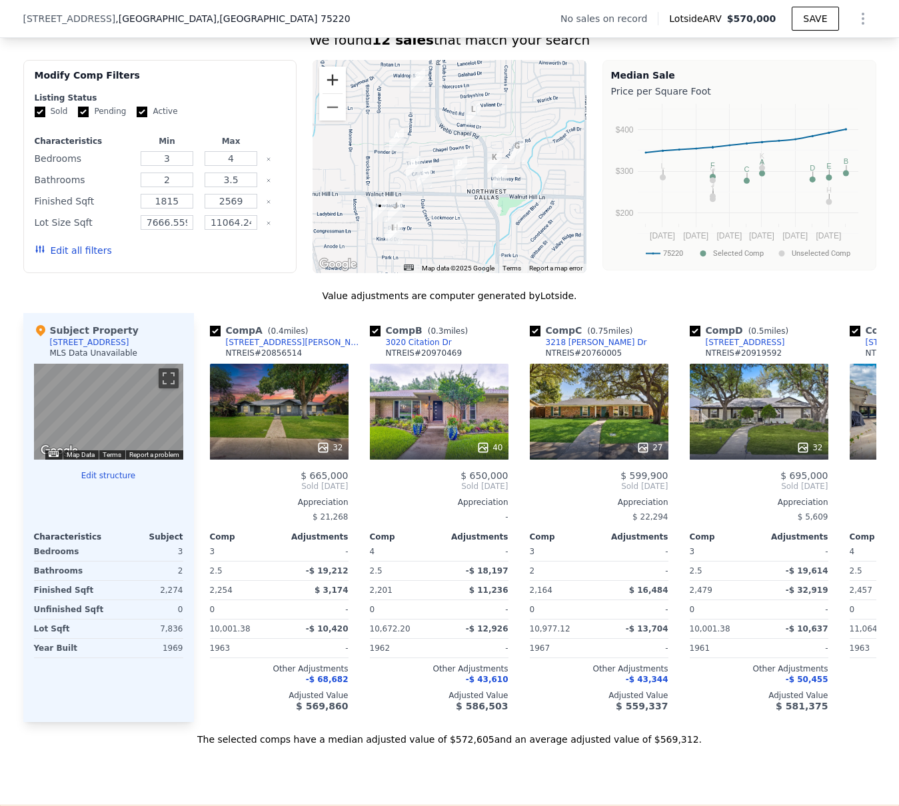
click at [323, 93] on button "Zoom in" at bounding box center [332, 80] width 27 height 27
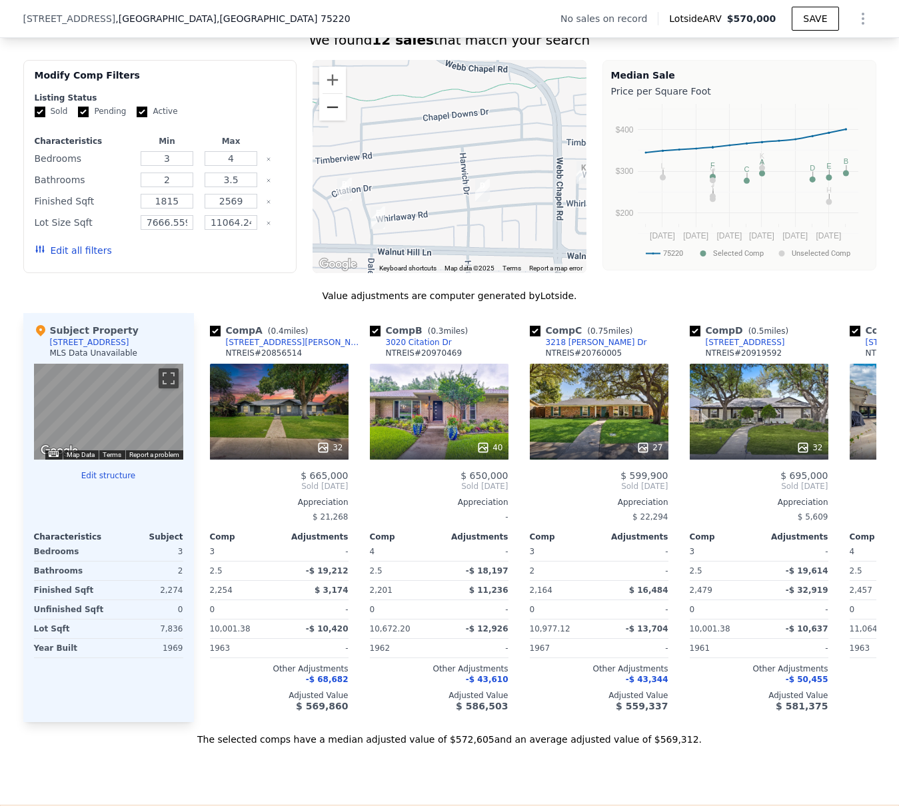
click at [324, 121] on button "Zoom out" at bounding box center [332, 107] width 27 height 27
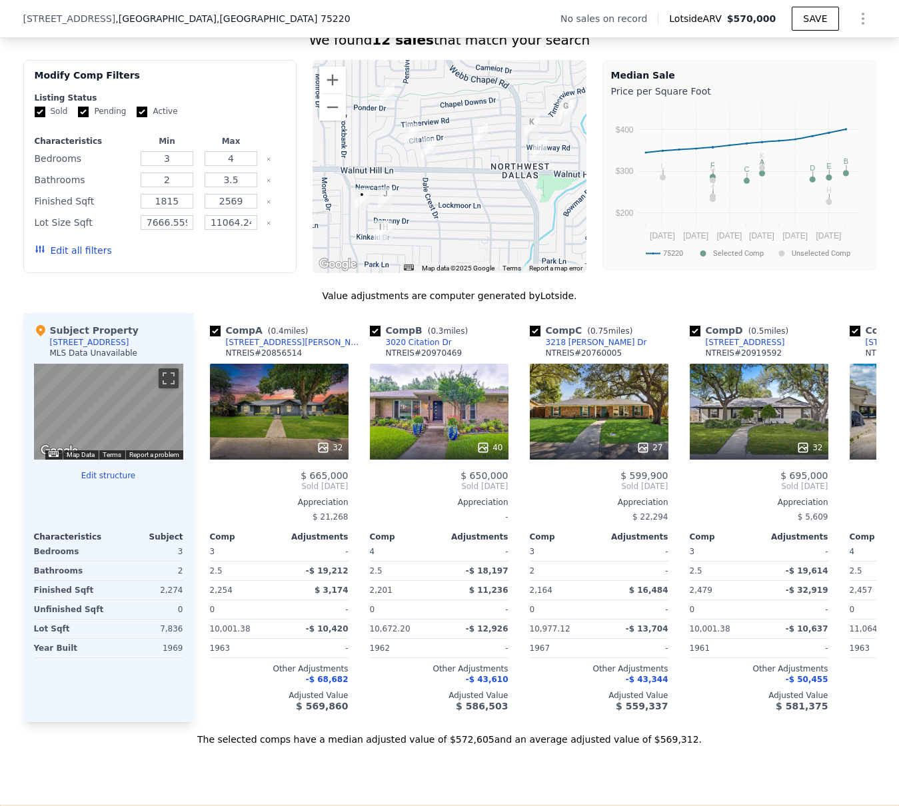
drag, startPoint x: 400, startPoint y: 202, endPoint x: 414, endPoint y: 163, distance: 42.0
click at [414, 163] on div at bounding box center [449, 166] width 274 height 213
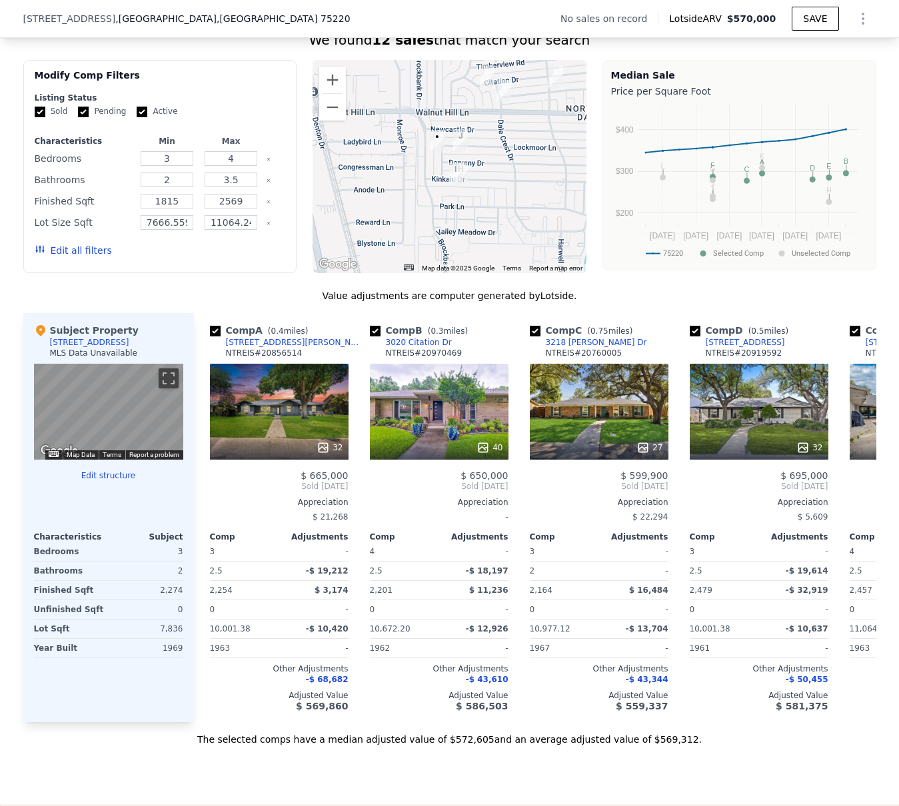
drag, startPoint x: 412, startPoint y: 180, endPoint x: 488, endPoint y: 120, distance: 96.2
click at [488, 120] on div at bounding box center [449, 166] width 274 height 213
click at [332, 114] on button "Zoom out" at bounding box center [332, 107] width 27 height 27
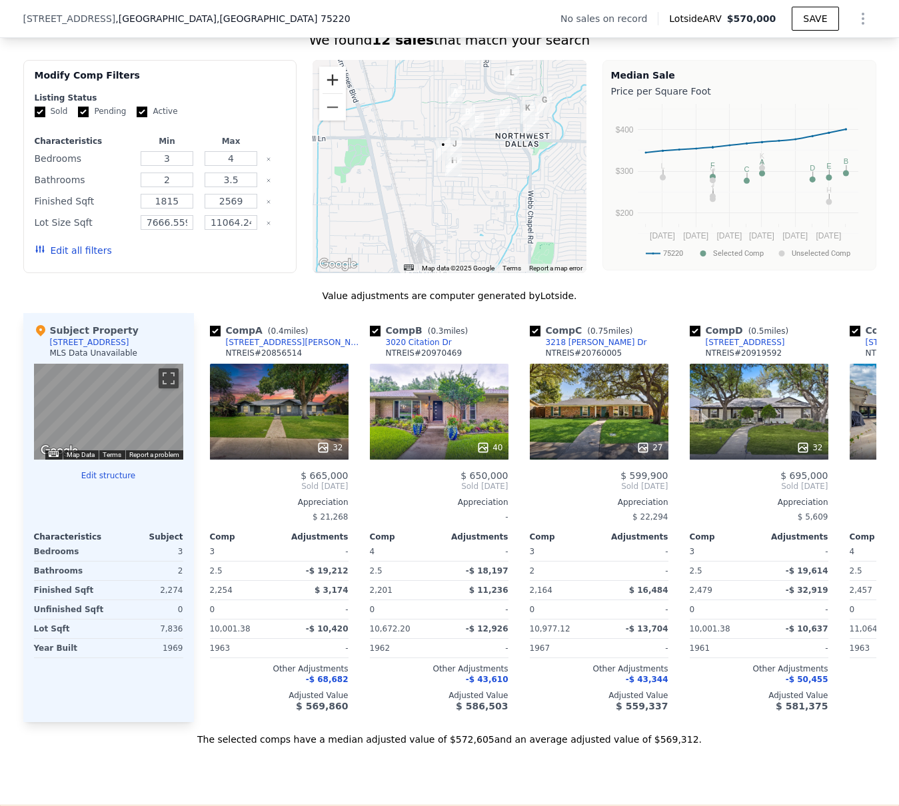
click at [326, 87] on button "Zoom in" at bounding box center [332, 80] width 27 height 27
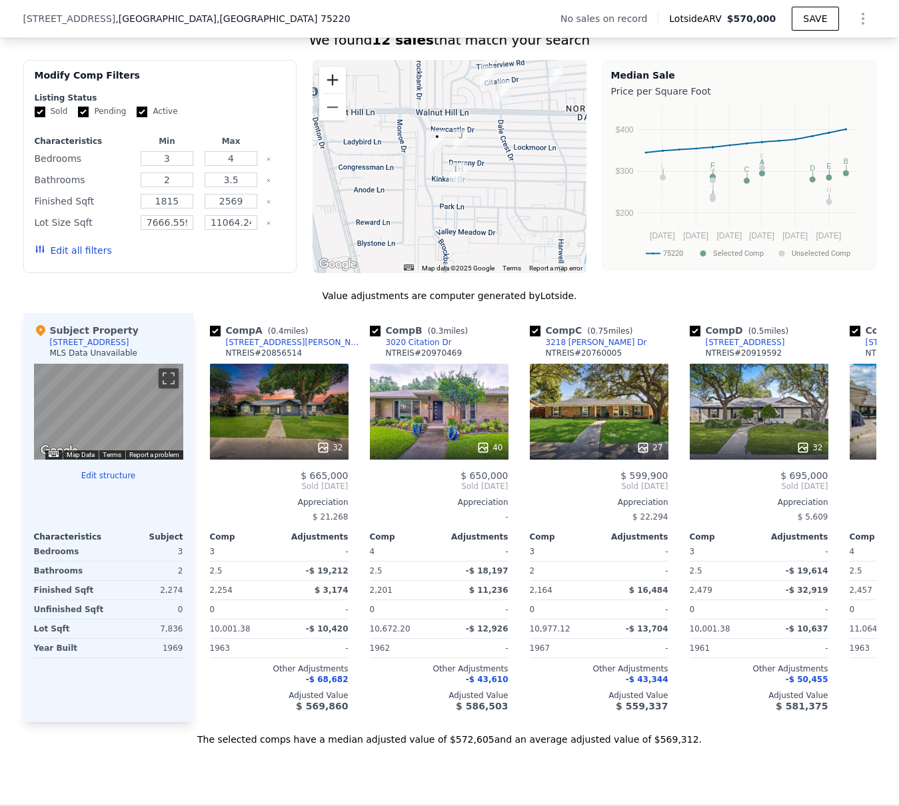
click at [326, 87] on button "Zoom in" at bounding box center [332, 80] width 27 height 27
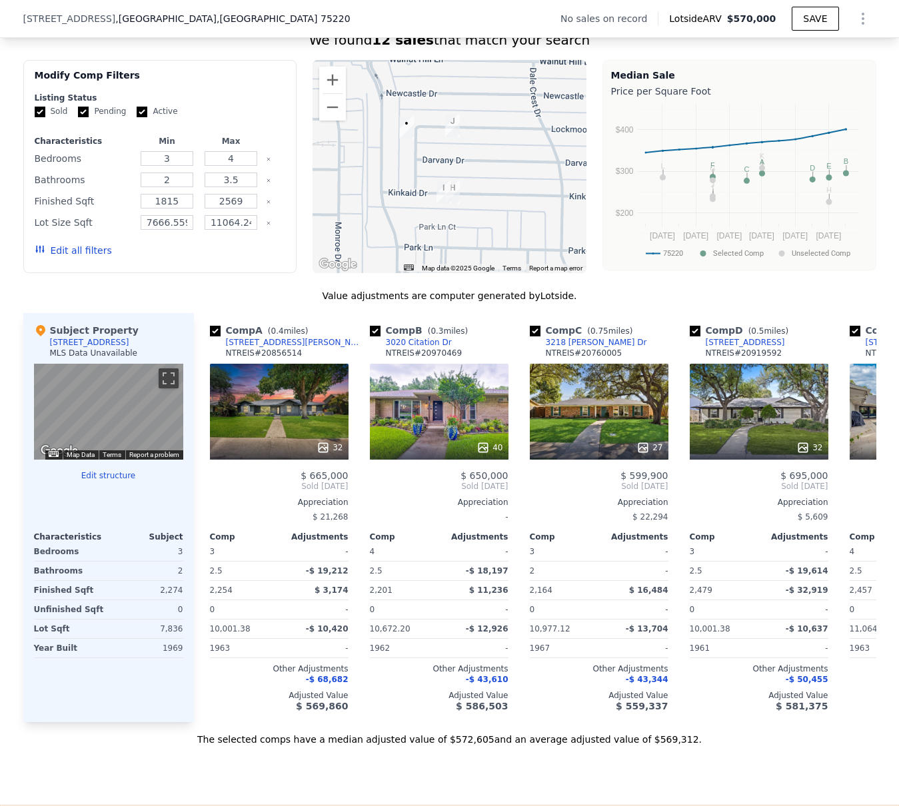
drag, startPoint x: 498, startPoint y: 225, endPoint x: 476, endPoint y: 227, distance: 22.0
click at [476, 227] on div at bounding box center [449, 166] width 274 height 213
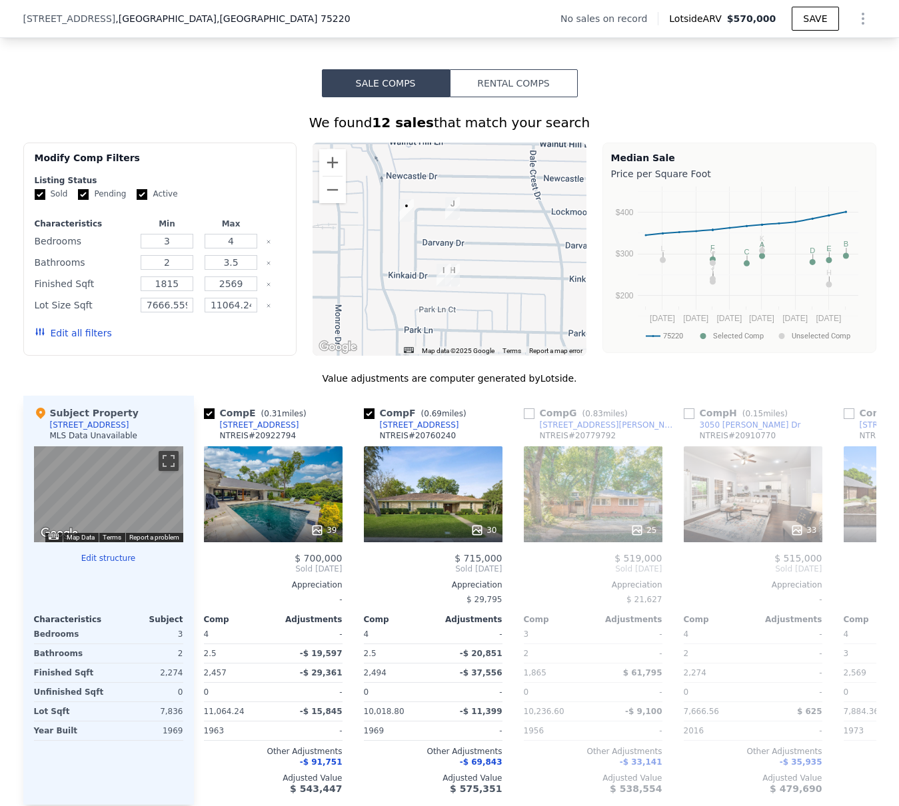
scroll to position [0, 0]
